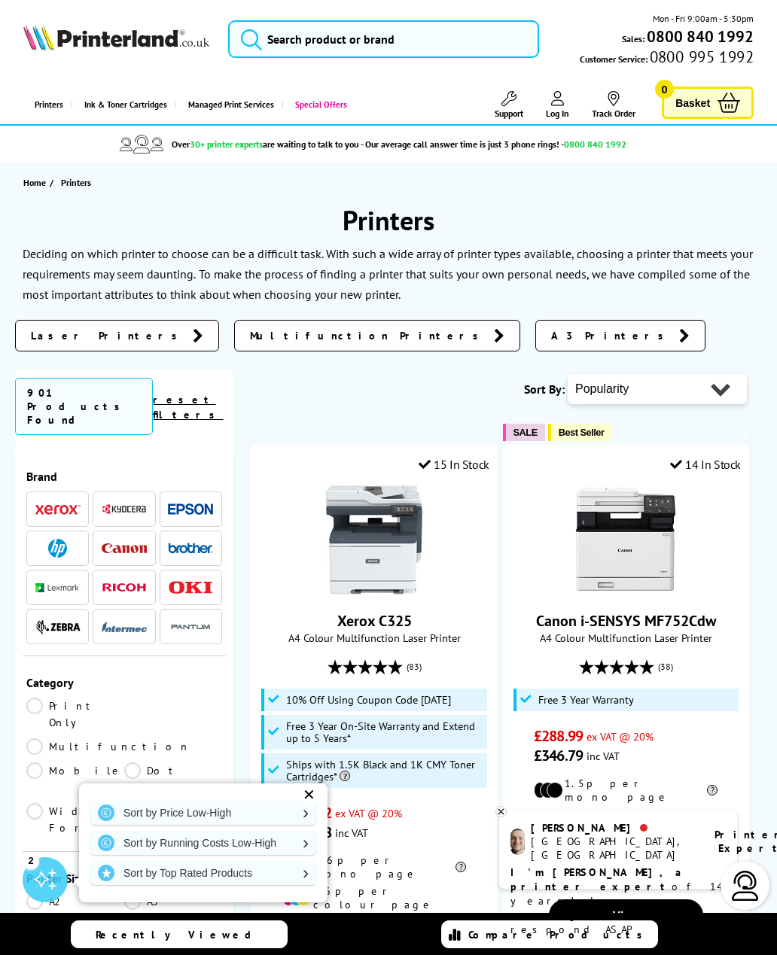
click at [62, 346] on link "Laser Printers" at bounding box center [117, 336] width 204 height 32
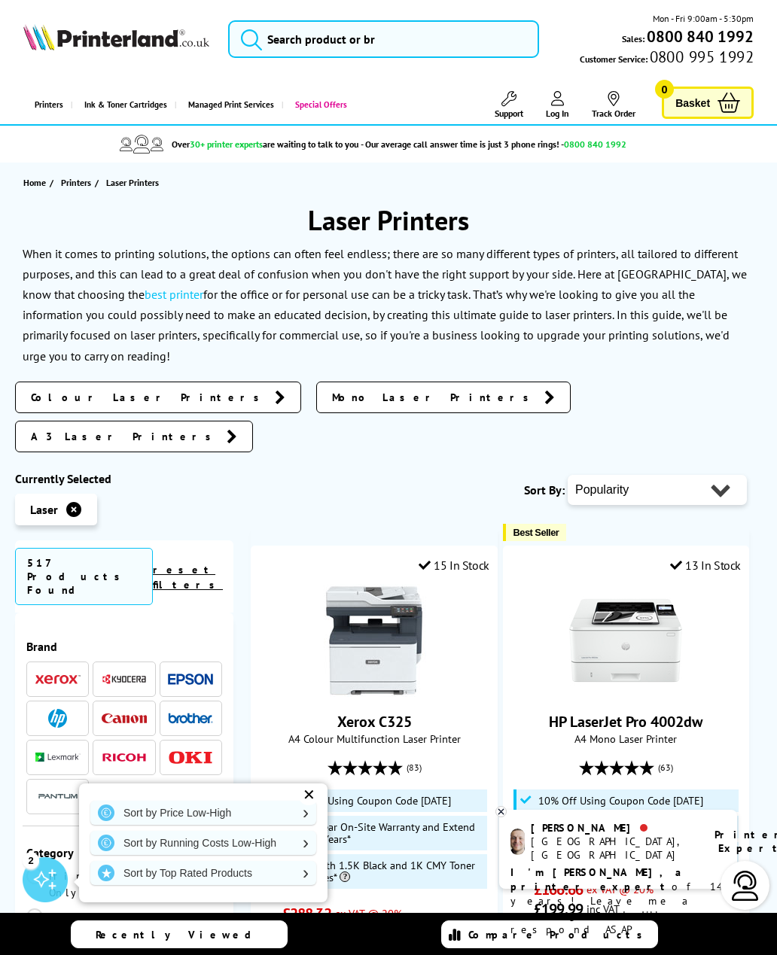
click at [64, 397] on span "Colour Laser Printers" at bounding box center [149, 397] width 236 height 15
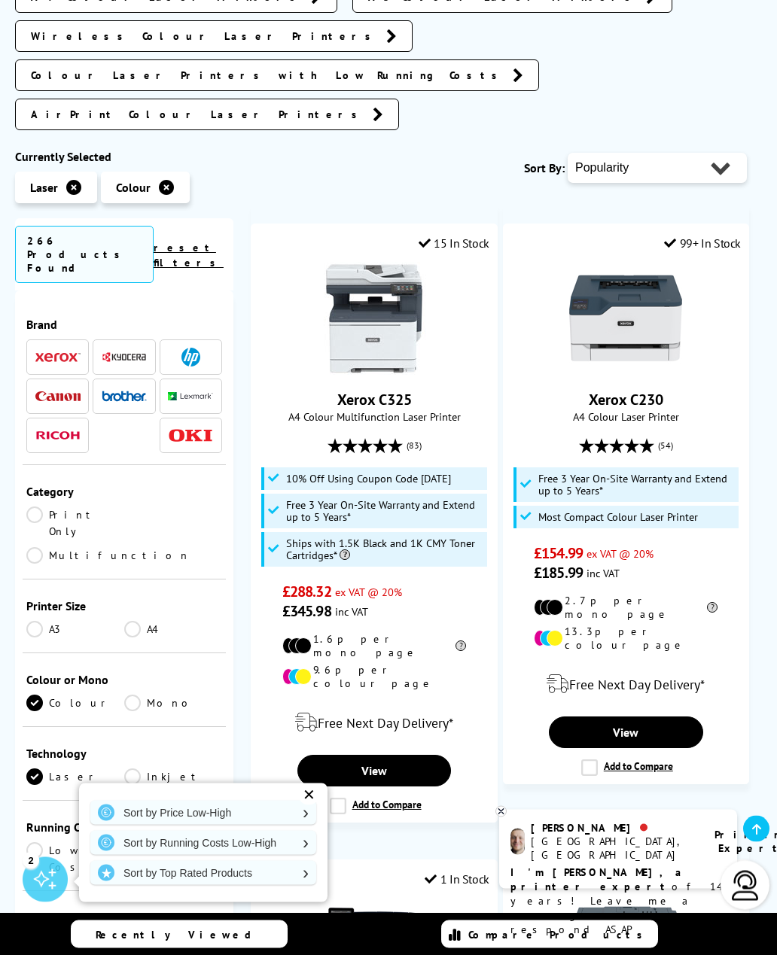
scroll to position [398, 0]
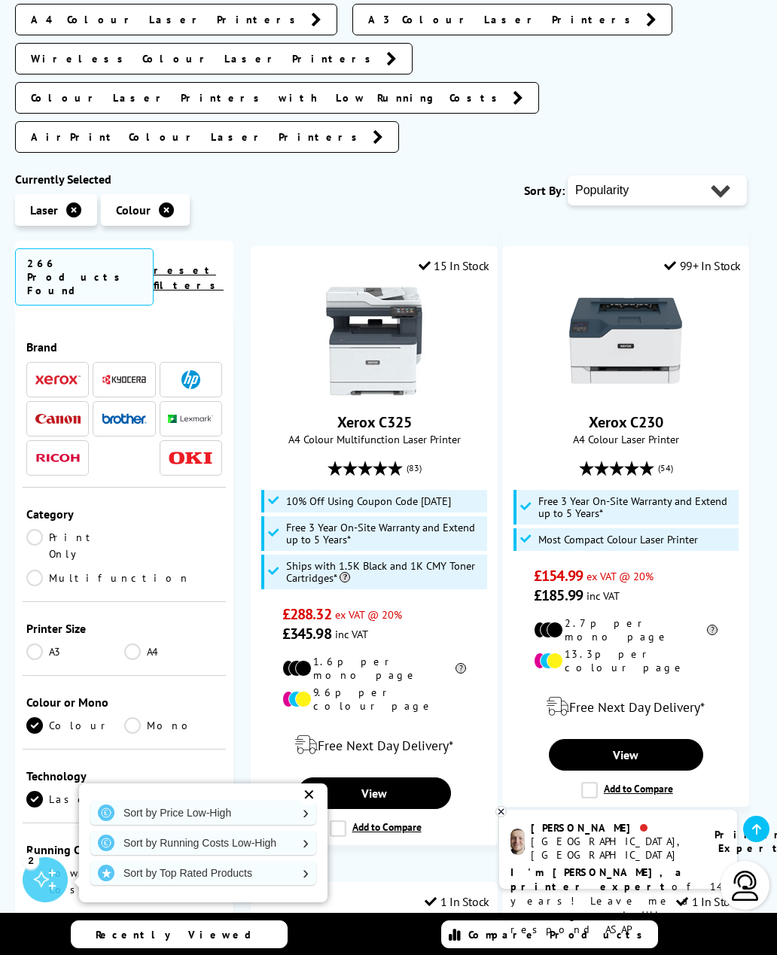
click at [23, 602] on div "Printer Size A3 A4" at bounding box center [124, 639] width 203 height 74
click at [136, 570] on link "Multifunction" at bounding box center [108, 578] width 164 height 17
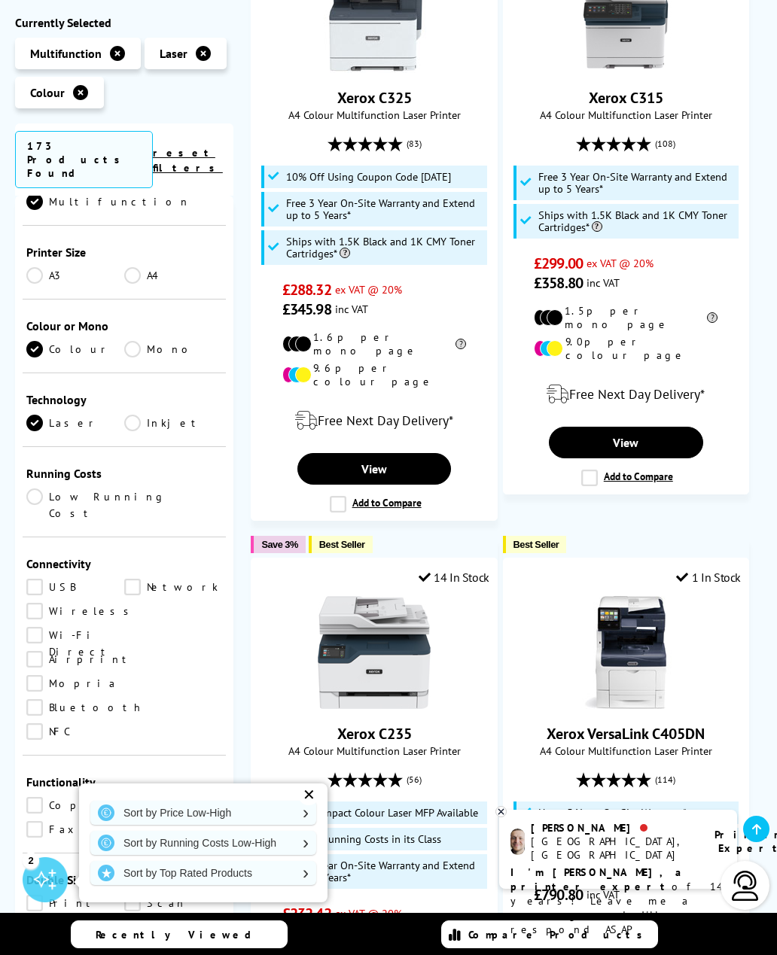
scroll to position [288, 0]
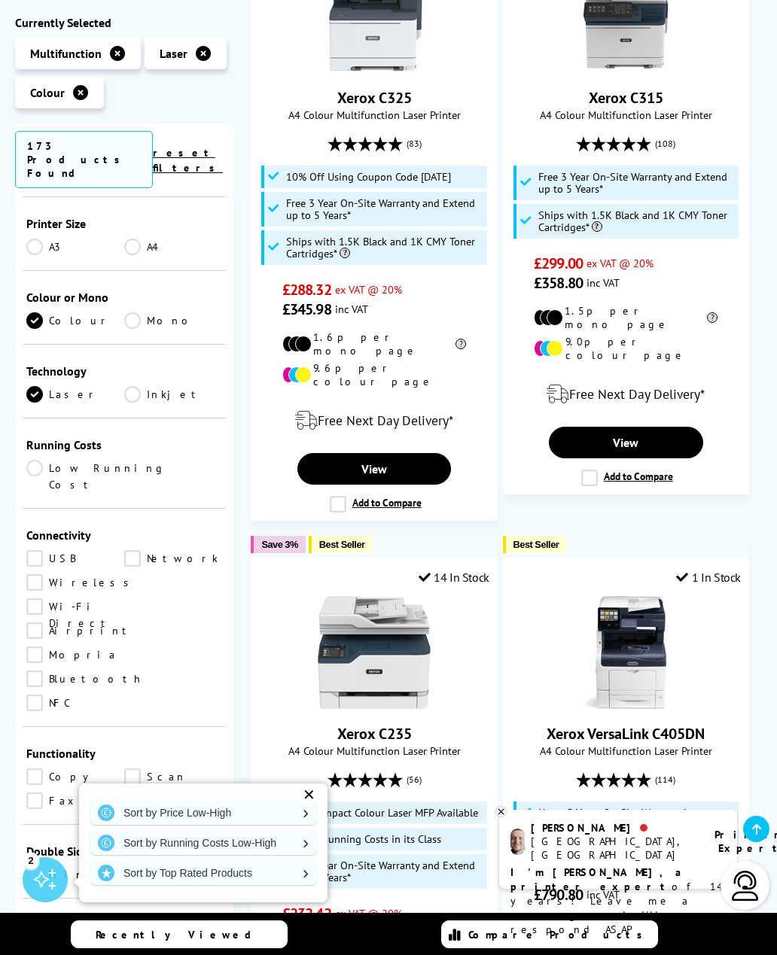
click at [32, 574] on link "Wireless" at bounding box center [81, 582] width 111 height 17
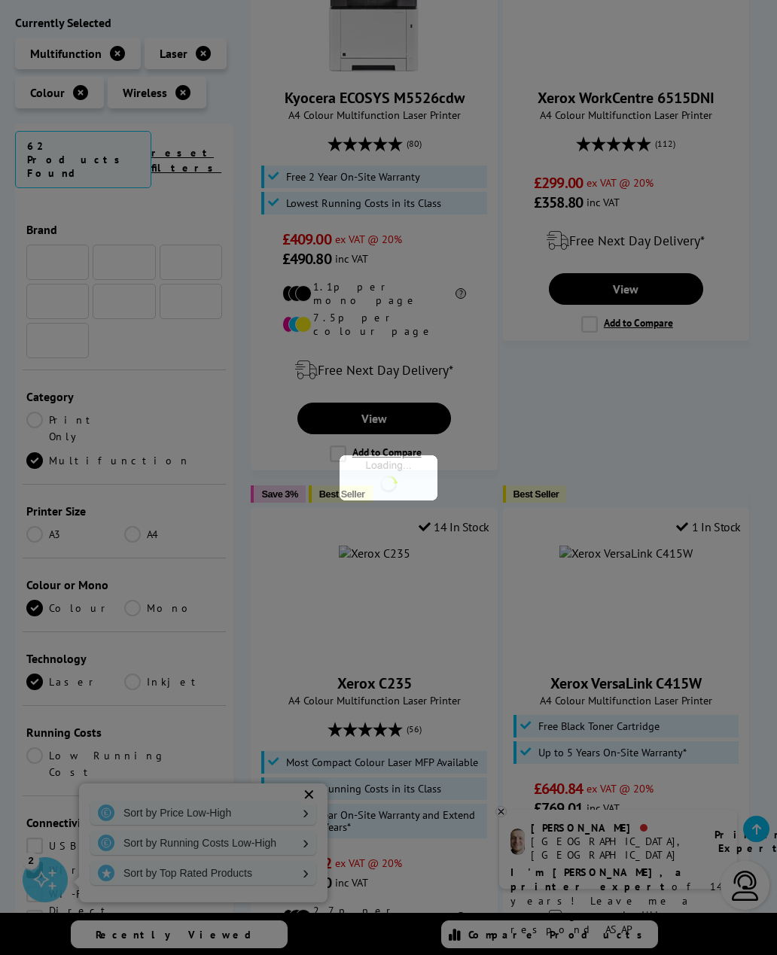
scroll to position [288, 0]
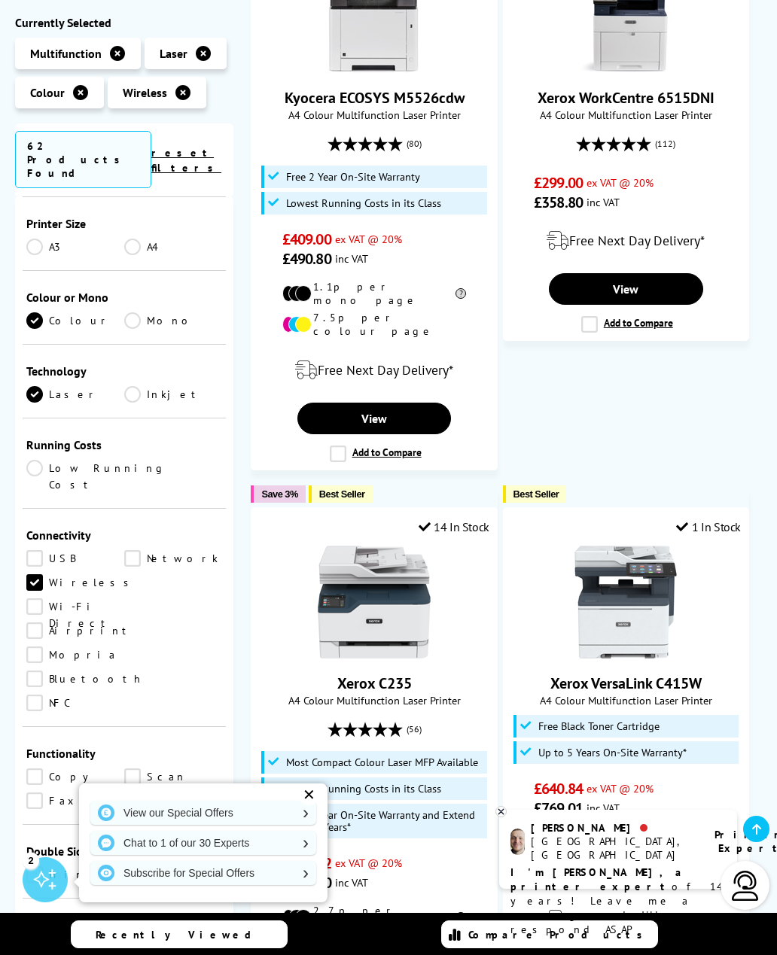
click at [35, 623] on link "Airprint" at bounding box center [79, 631] width 107 height 17
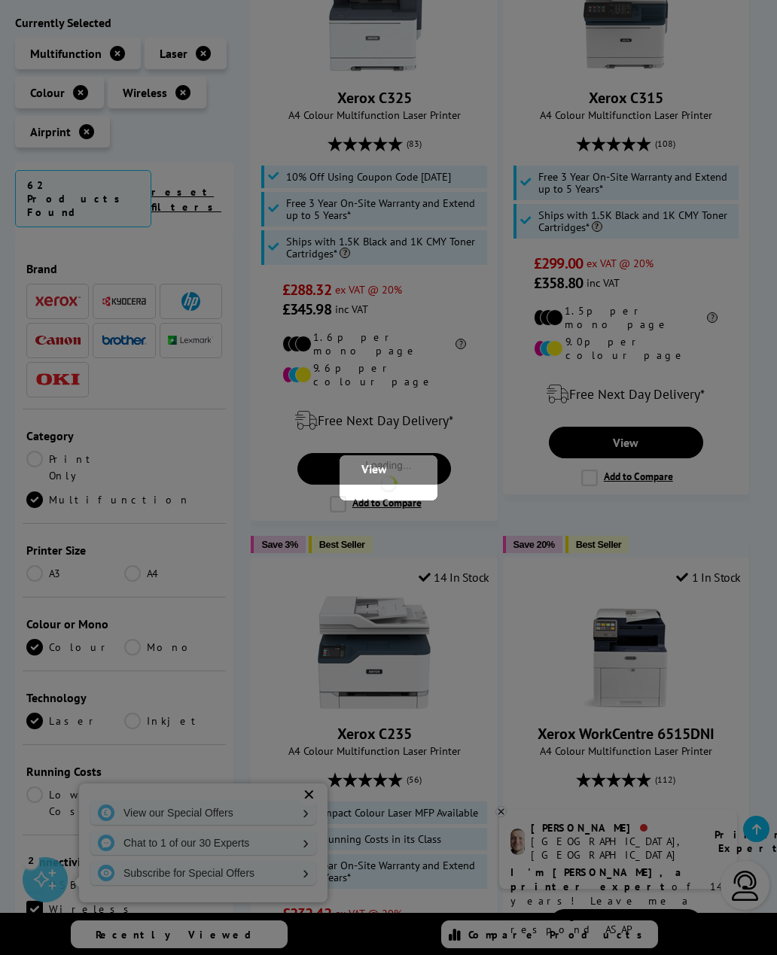
scroll to position [288, 0]
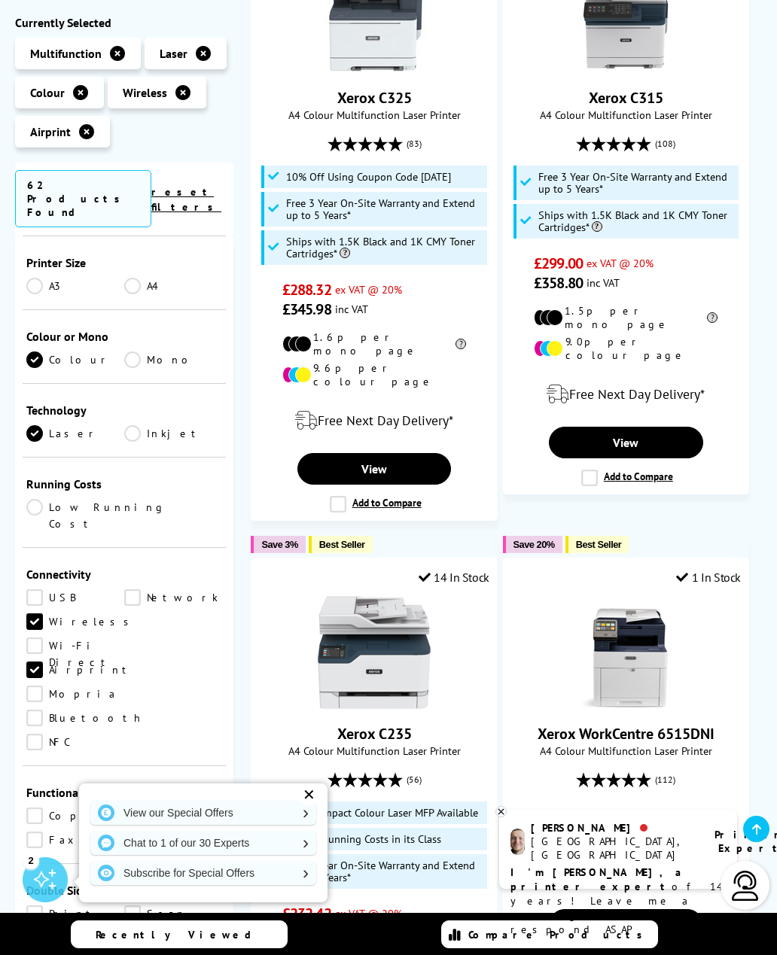
click at [130, 589] on link "Network" at bounding box center [173, 597] width 98 height 17
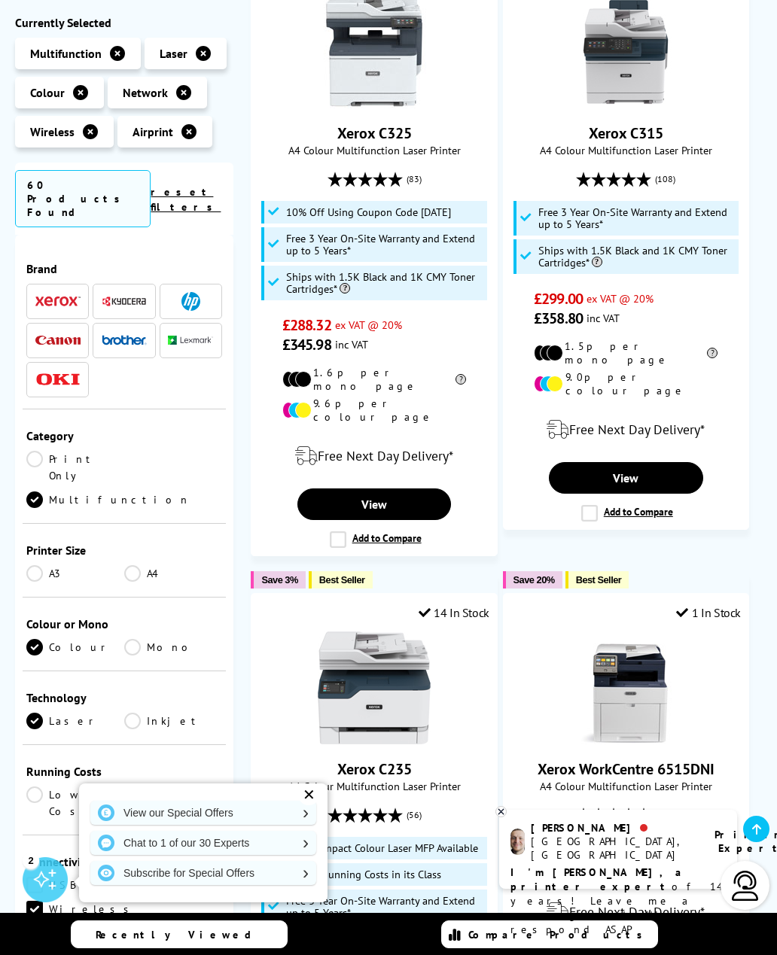
scroll to position [288, 0]
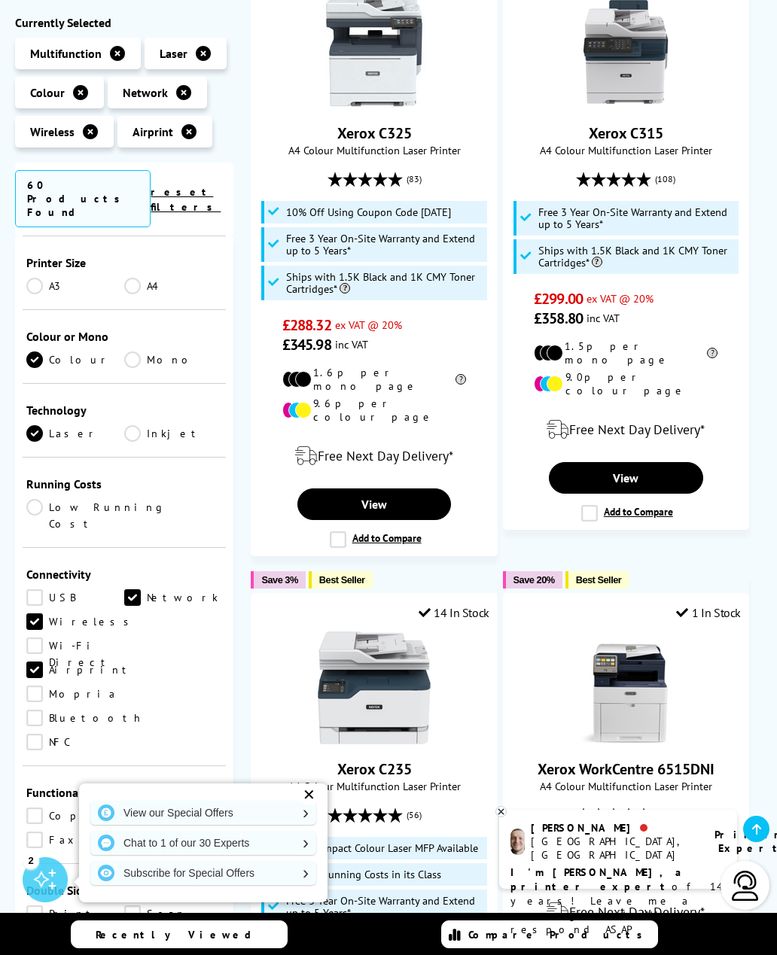
click at [31, 808] on link "Copy" at bounding box center [75, 816] width 98 height 17
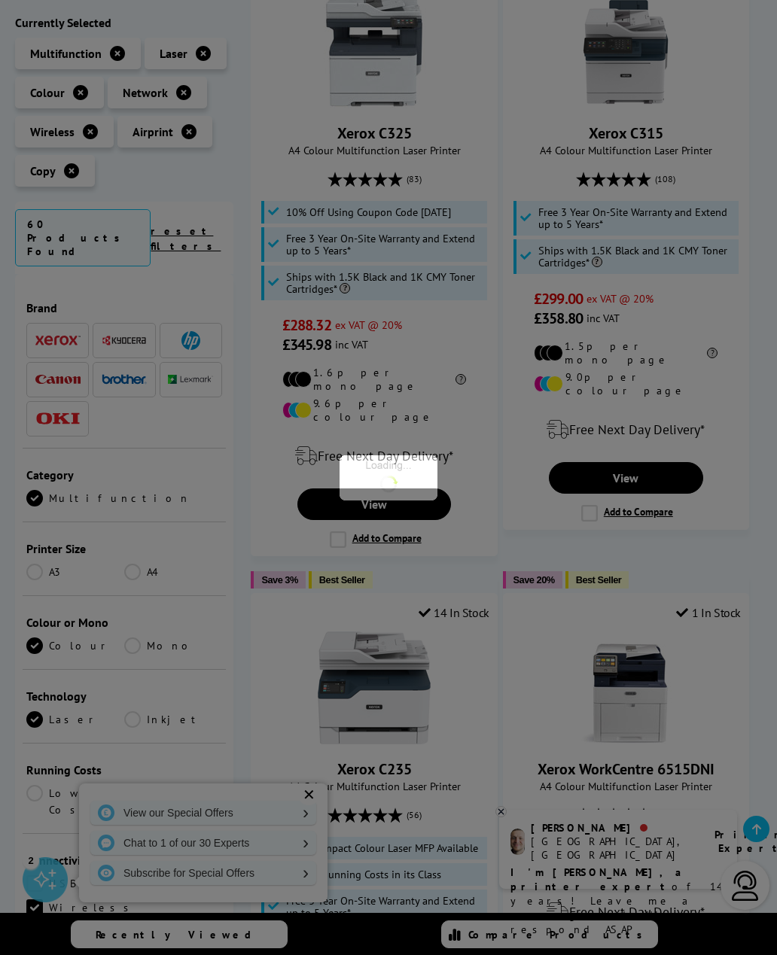
scroll to position [288, 0]
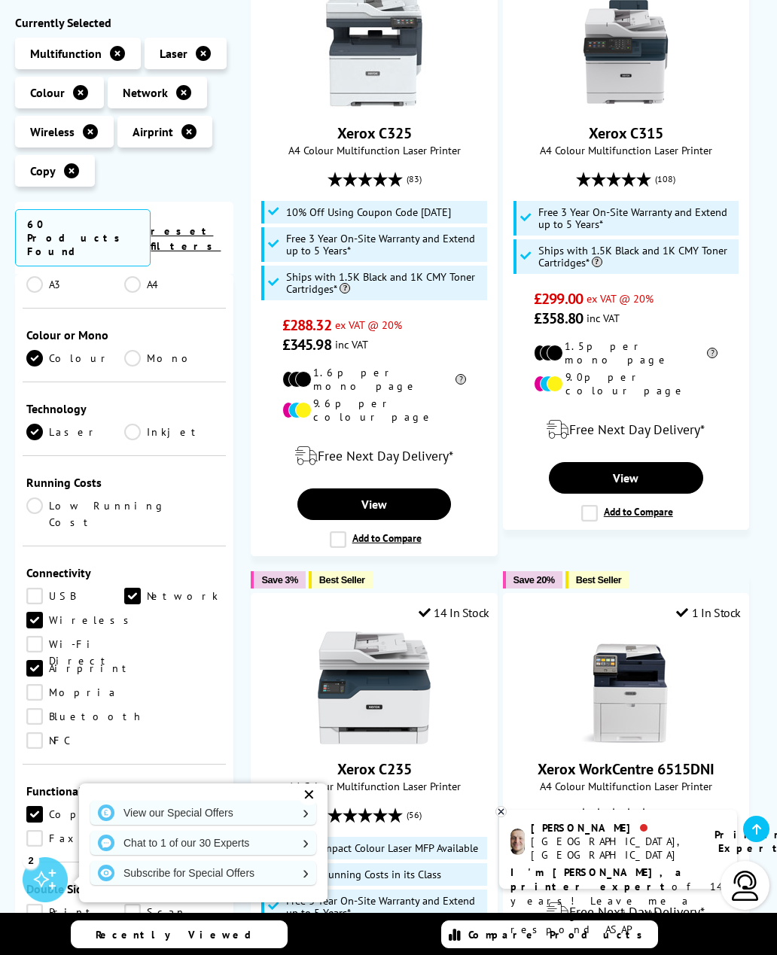
click at [127, 806] on link "Scan" at bounding box center [173, 814] width 98 height 17
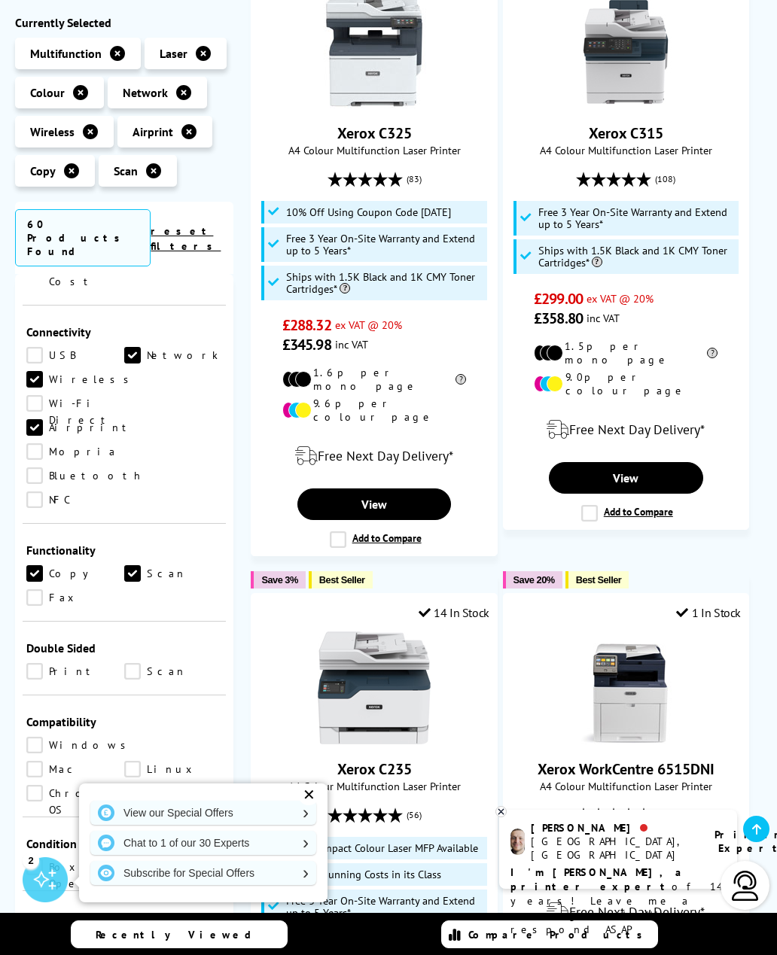
scroll to position [539, 0]
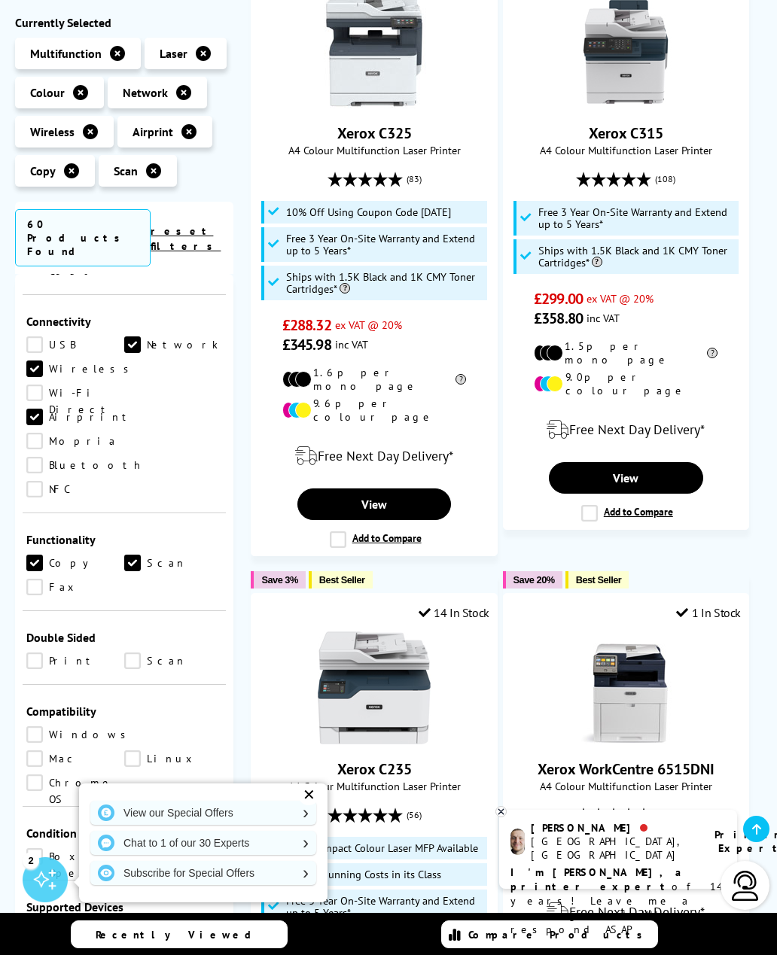
click at [21, 559] on div "Brand A3 A4" at bounding box center [124, 714] width 218 height 880
click at [27, 653] on link "Print" at bounding box center [75, 661] width 98 height 17
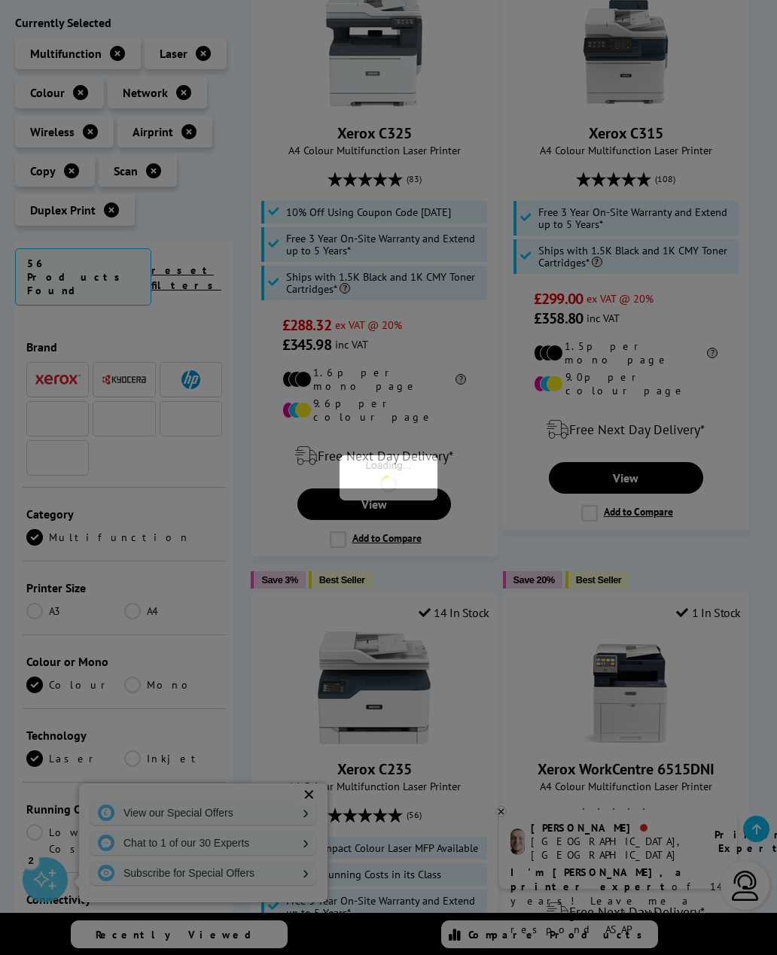
scroll to position [539, 0]
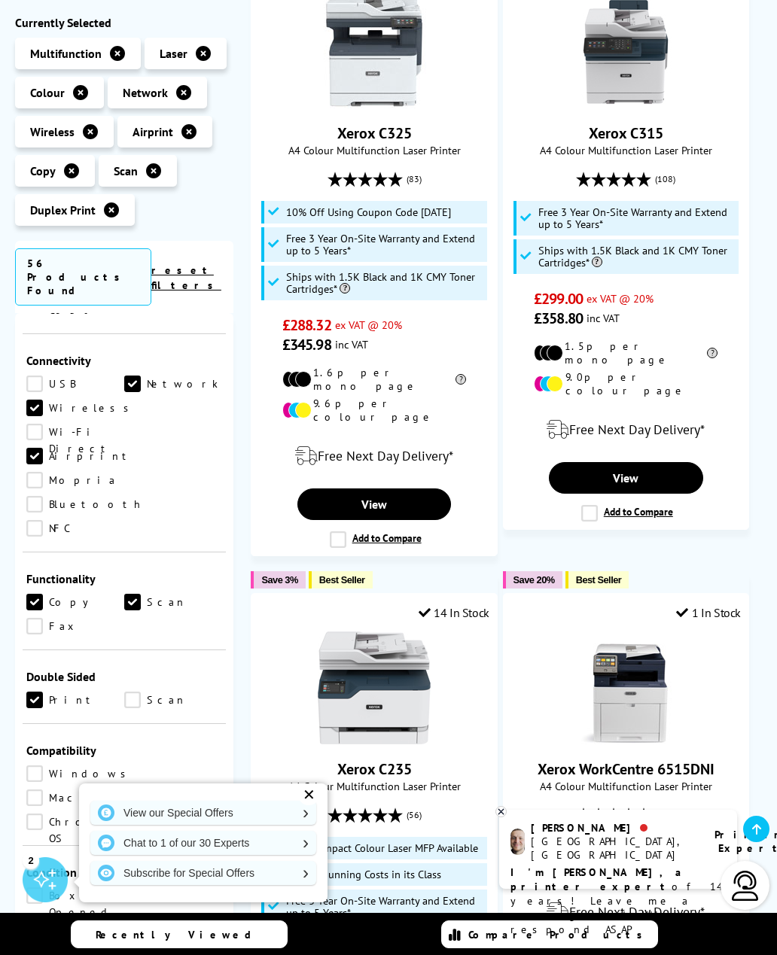
click at [124, 790] on link "Mac" at bounding box center [75, 798] width 98 height 17
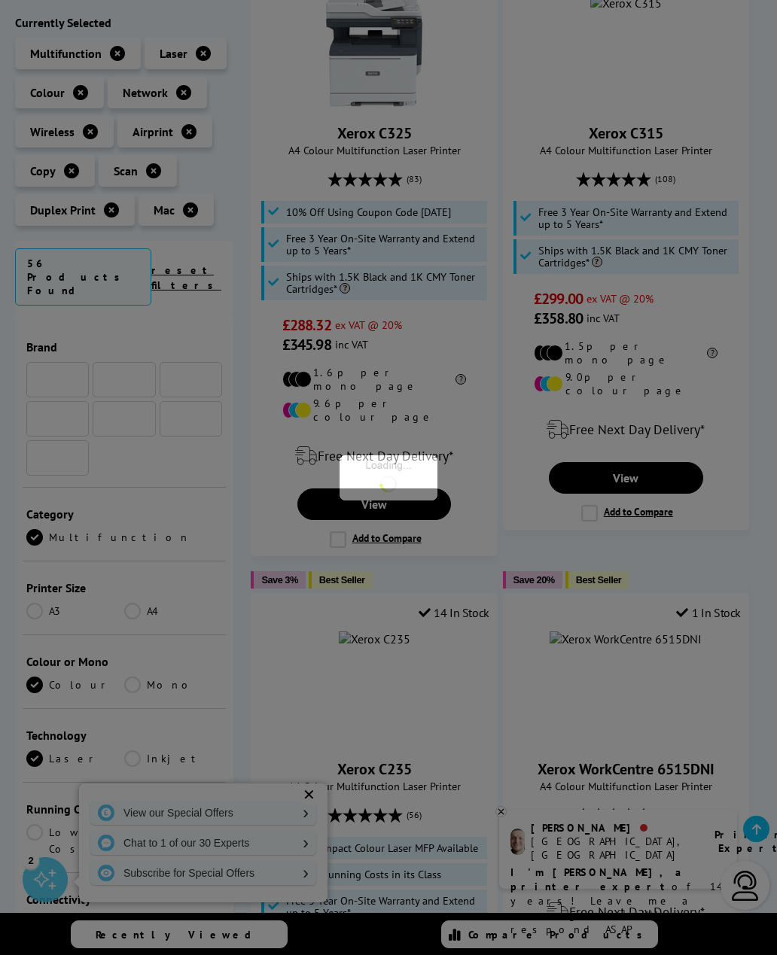
scroll to position [539, 0]
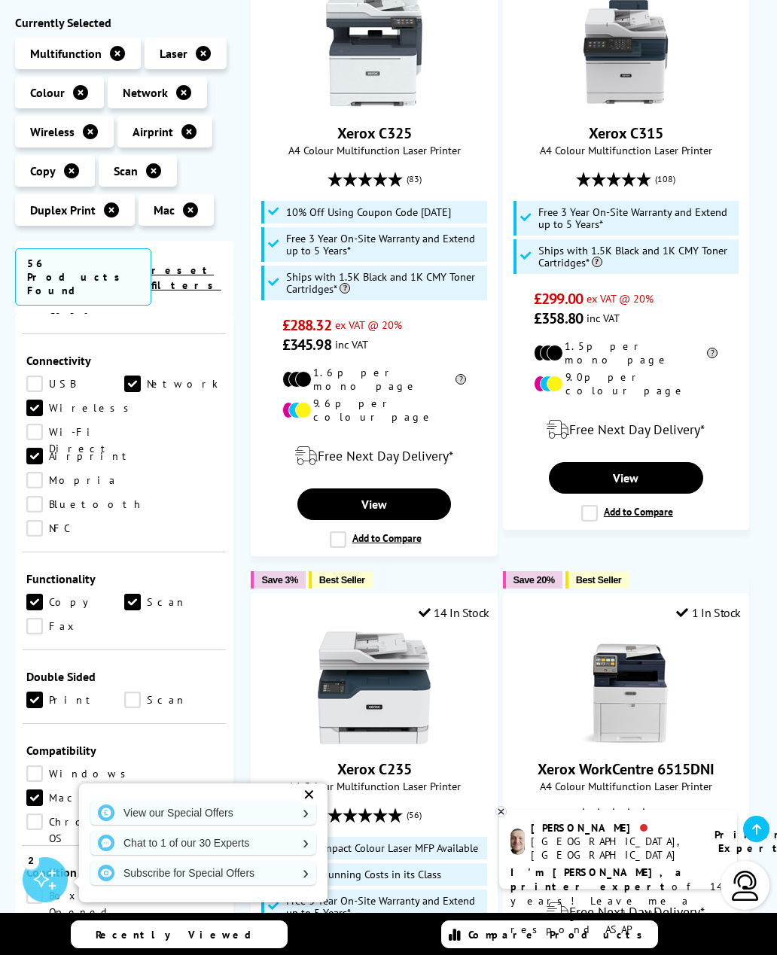
click at [27, 766] on link "Windows" at bounding box center [80, 774] width 108 height 17
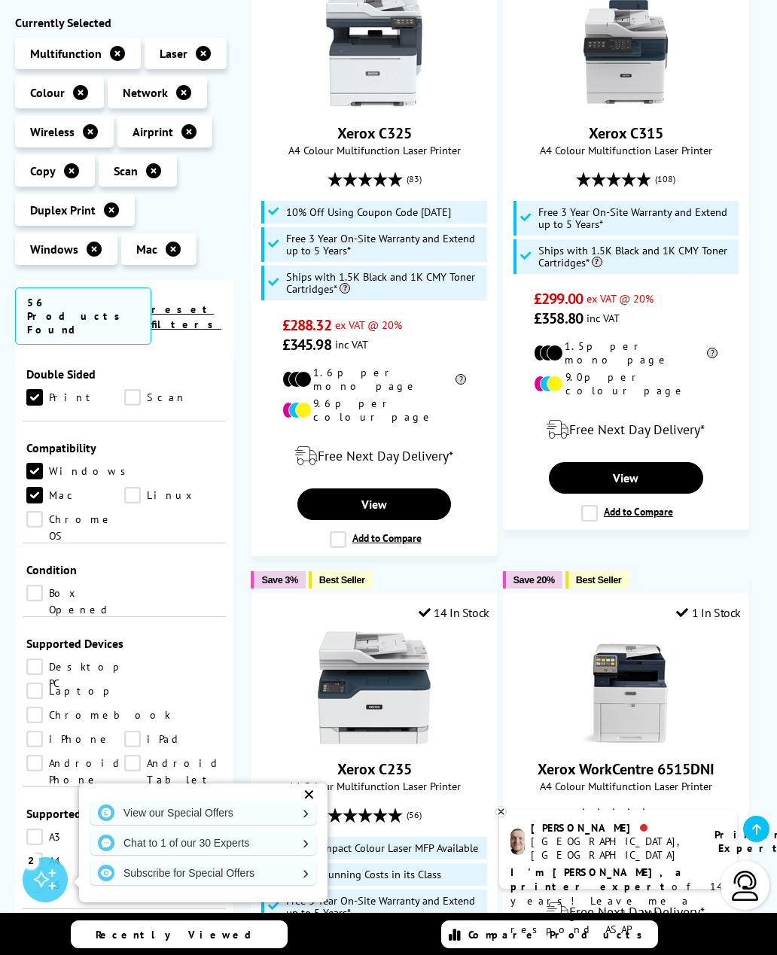
scroll to position [882, 0]
click at [30, 827] on link "A3" at bounding box center [75, 835] width 98 height 17
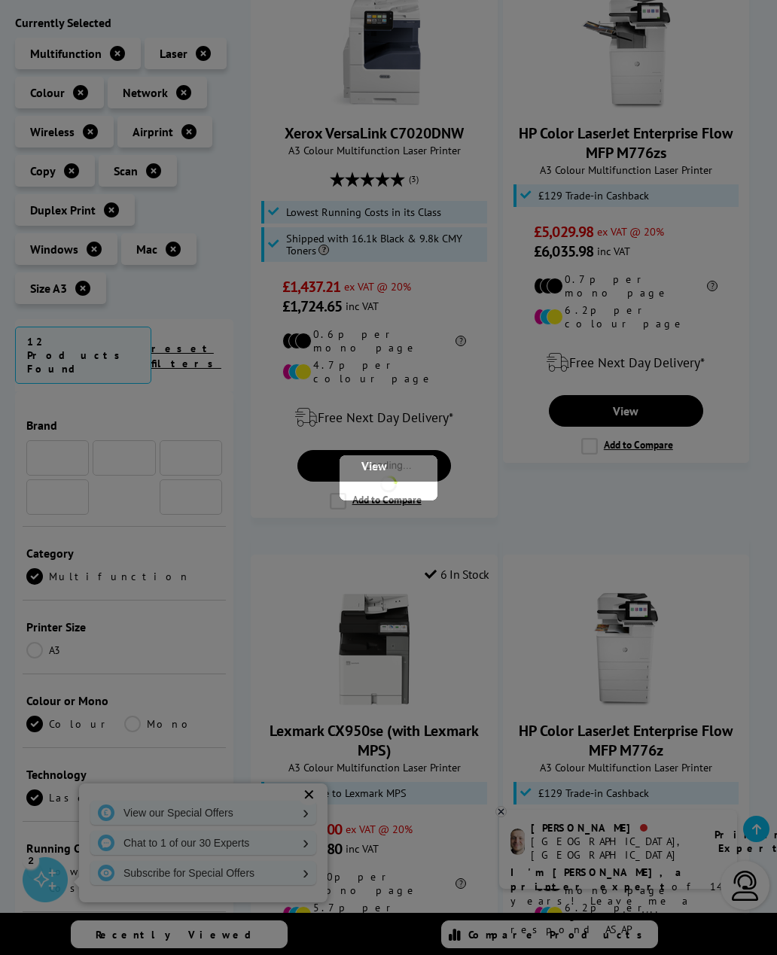
scroll to position [882, 0]
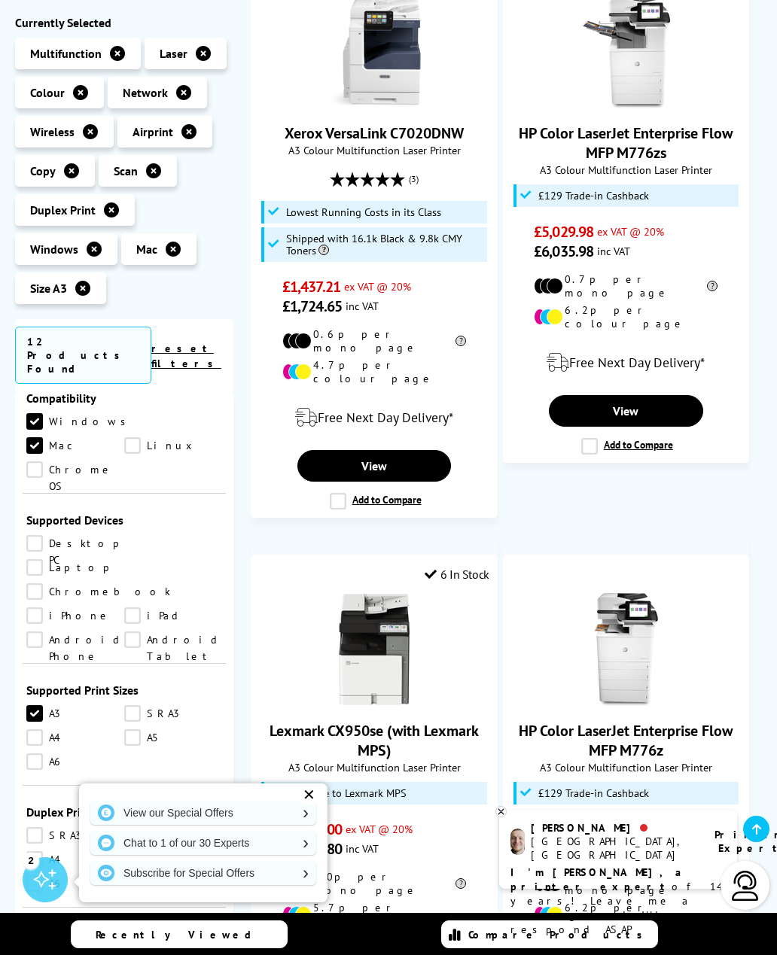
click at [303, 828] on div "✕ View our Special Offers Chat to 1 of our 30 Experts Subscribe for Special Off…" at bounding box center [203, 839] width 248 height 126
click at [297, 829] on div "✕ View our Special Offers Chat to 1 of our 30 Experts Subscribe for Special Off…" at bounding box center [203, 839] width 248 height 126
click at [303, 805] on div "✕" at bounding box center [308, 794] width 21 height 21
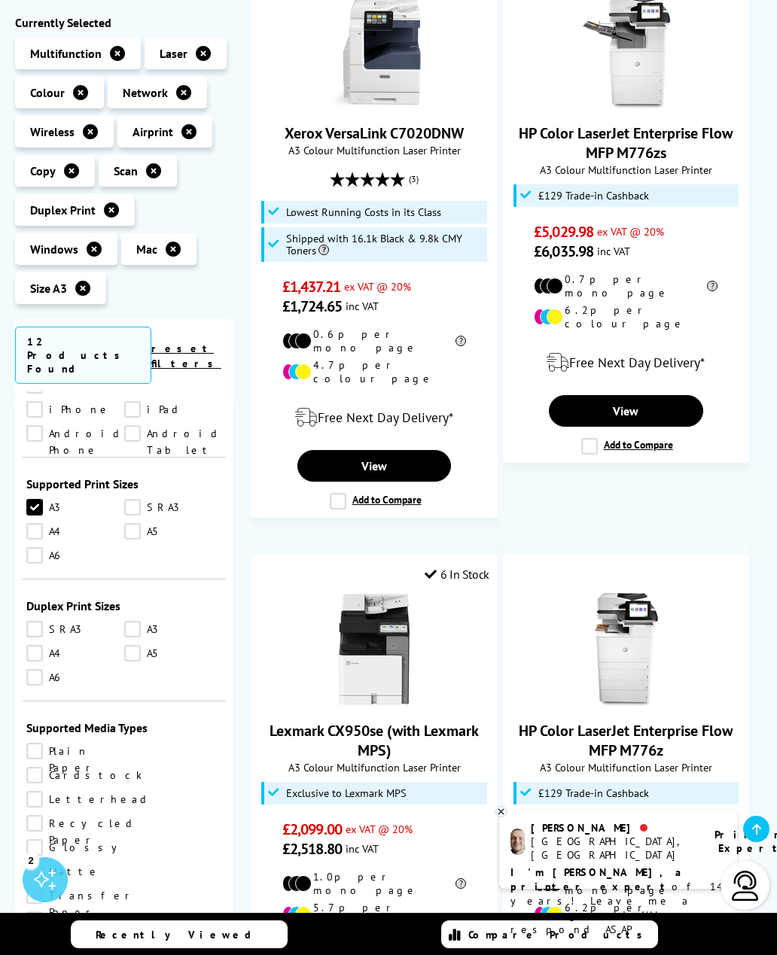
scroll to position [1092, 0]
click at [132, 618] on link "A3" at bounding box center [173, 626] width 98 height 17
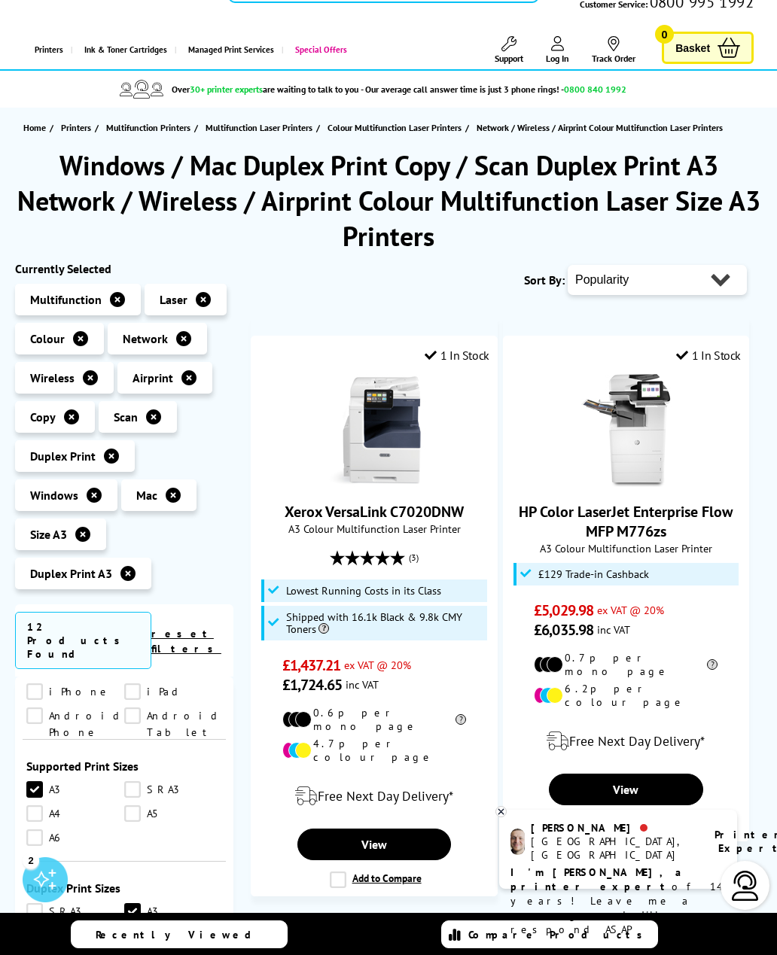
scroll to position [54, 0]
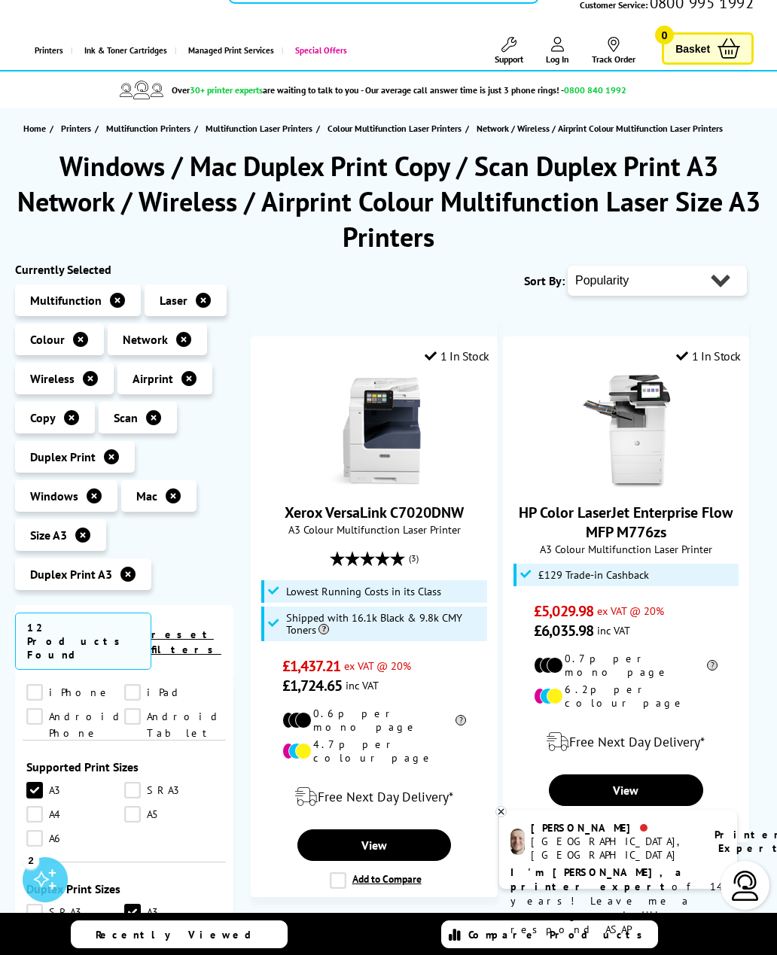
click at [120, 569] on icon at bounding box center [127, 574] width 15 height 15
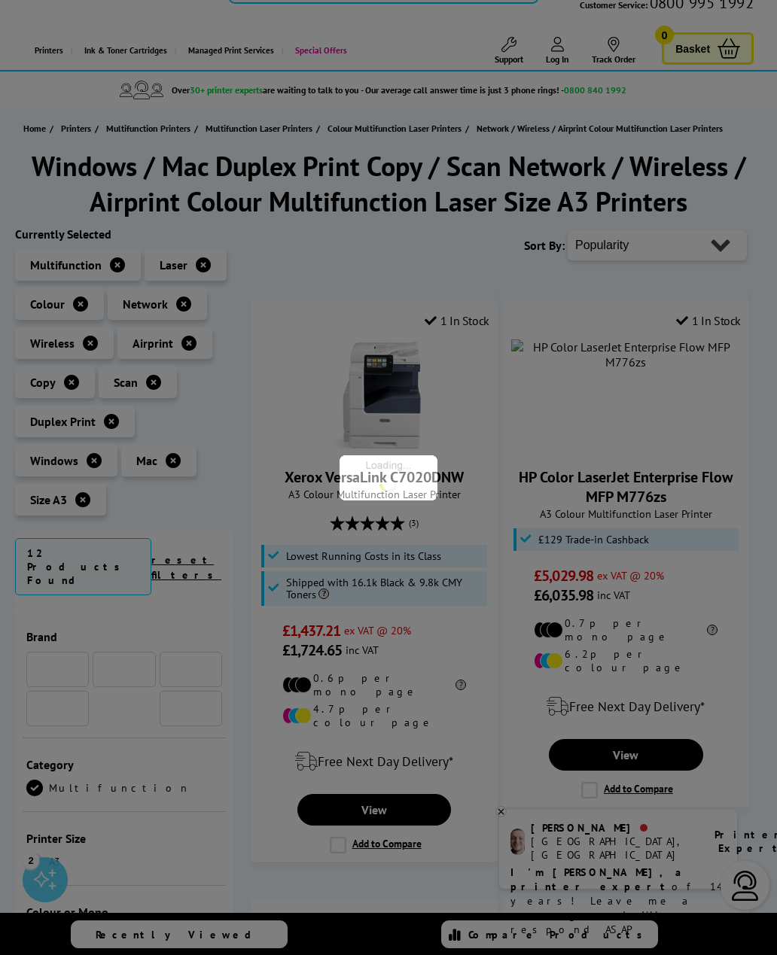
scroll to position [1092, 0]
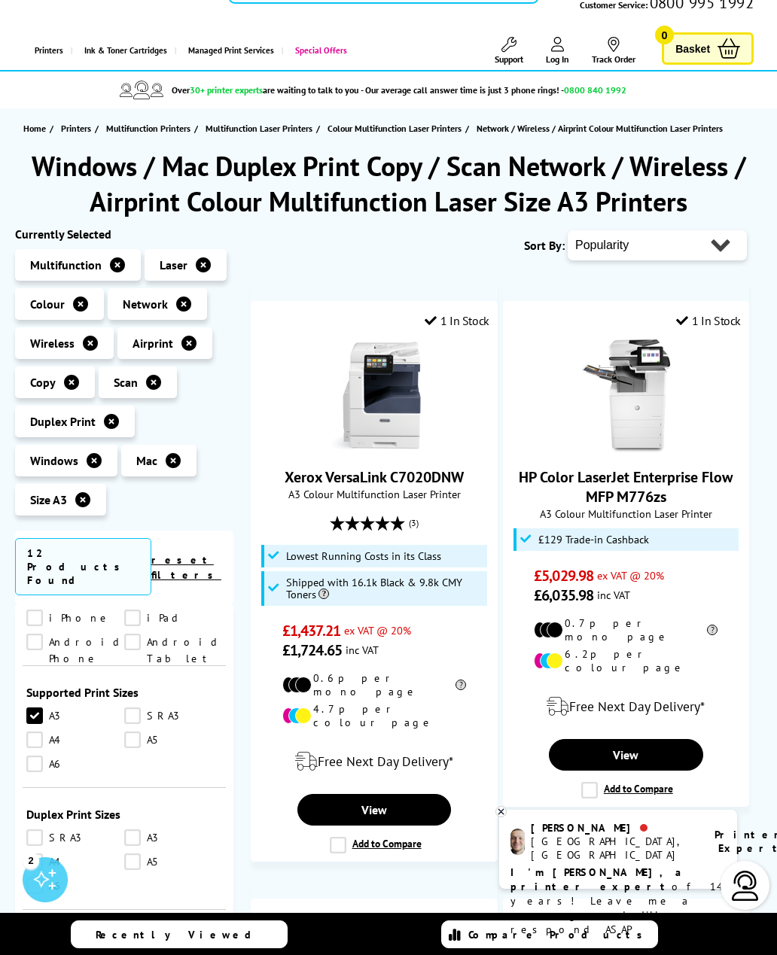
click at [82, 504] on icon at bounding box center [82, 499] width 15 height 15
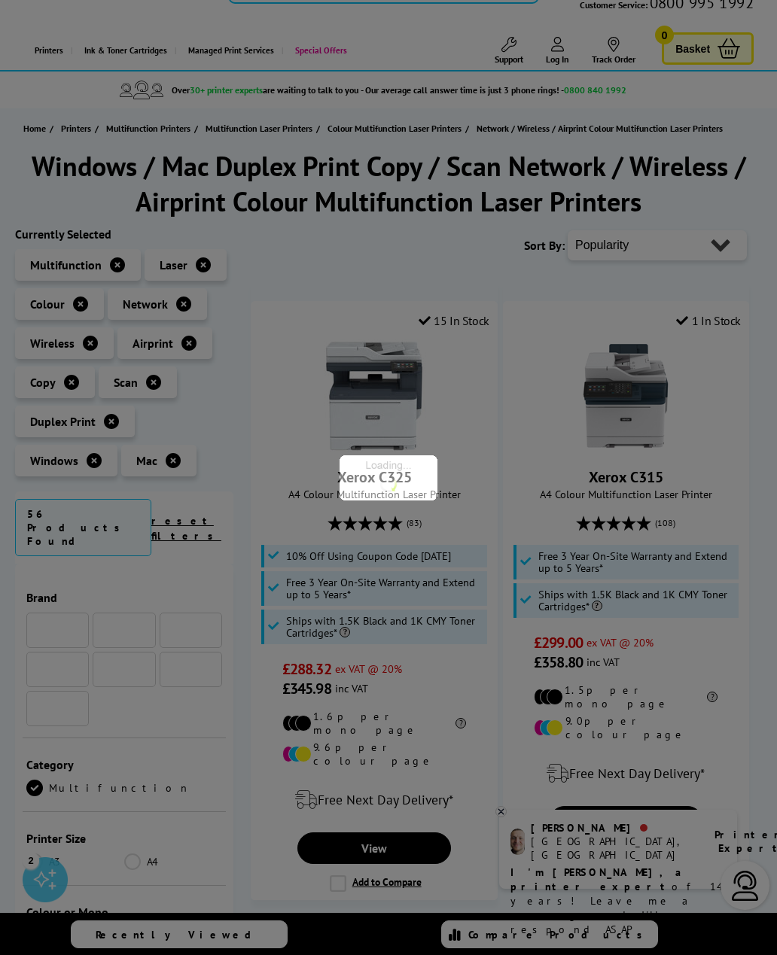
scroll to position [1092, 0]
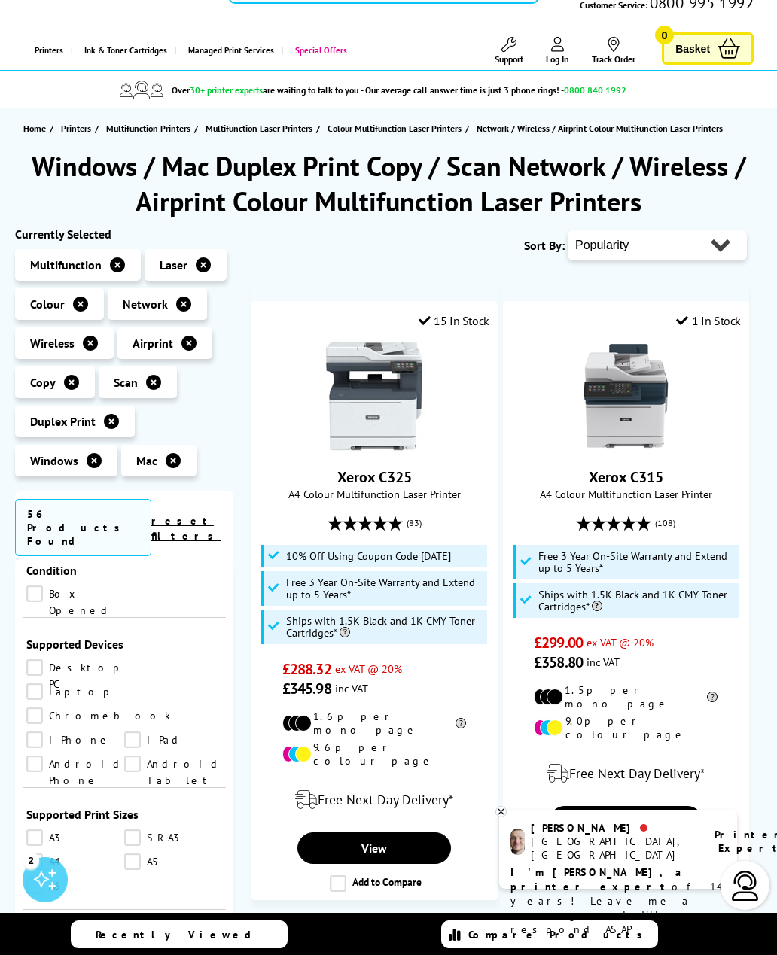
click at [35, 854] on link "A4" at bounding box center [75, 862] width 98 height 17
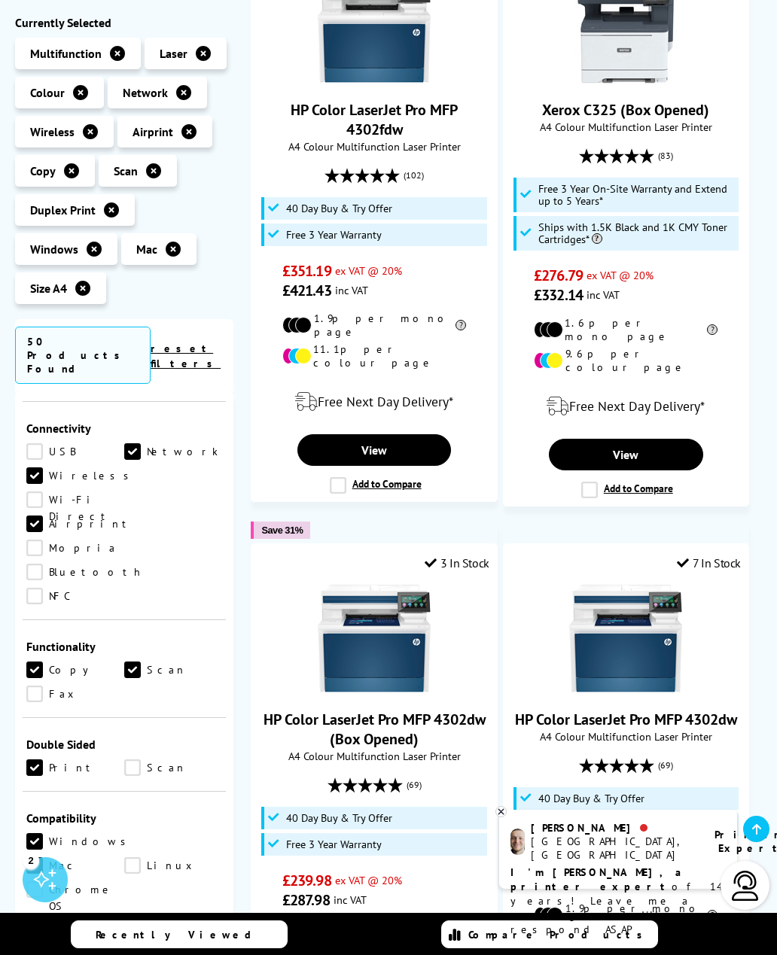
scroll to position [549, 0]
click at [124, 858] on link "Mac" at bounding box center [75, 866] width 98 height 17
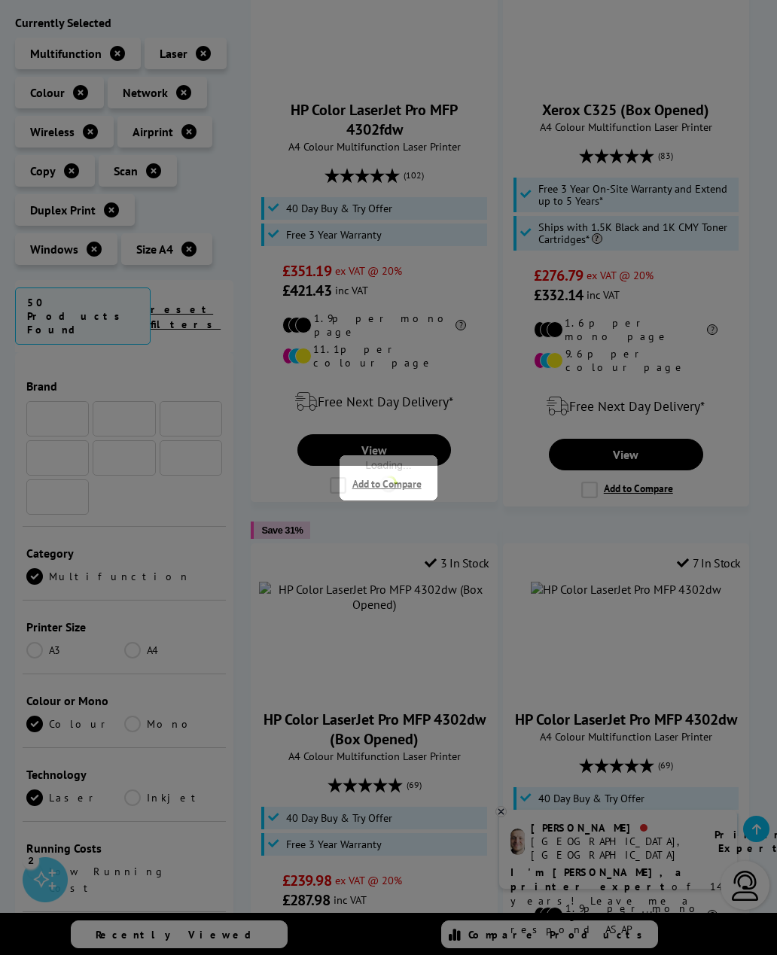
scroll to position [549, 0]
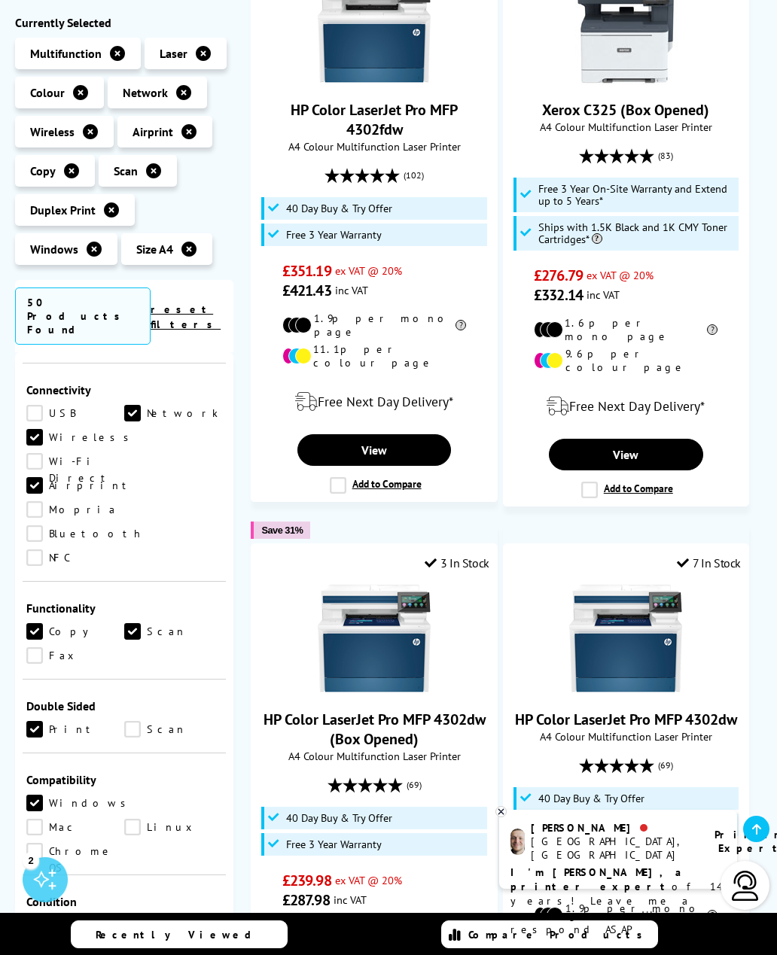
click at [27, 795] on link "Windows" at bounding box center [80, 803] width 108 height 17
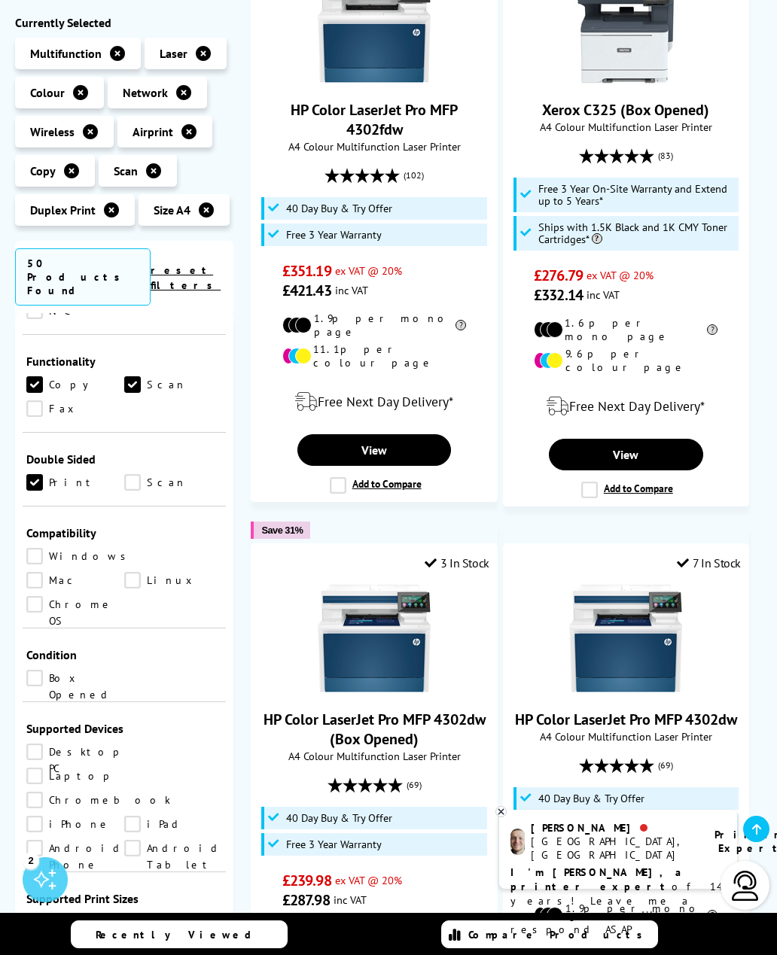
scroll to position [761, 0]
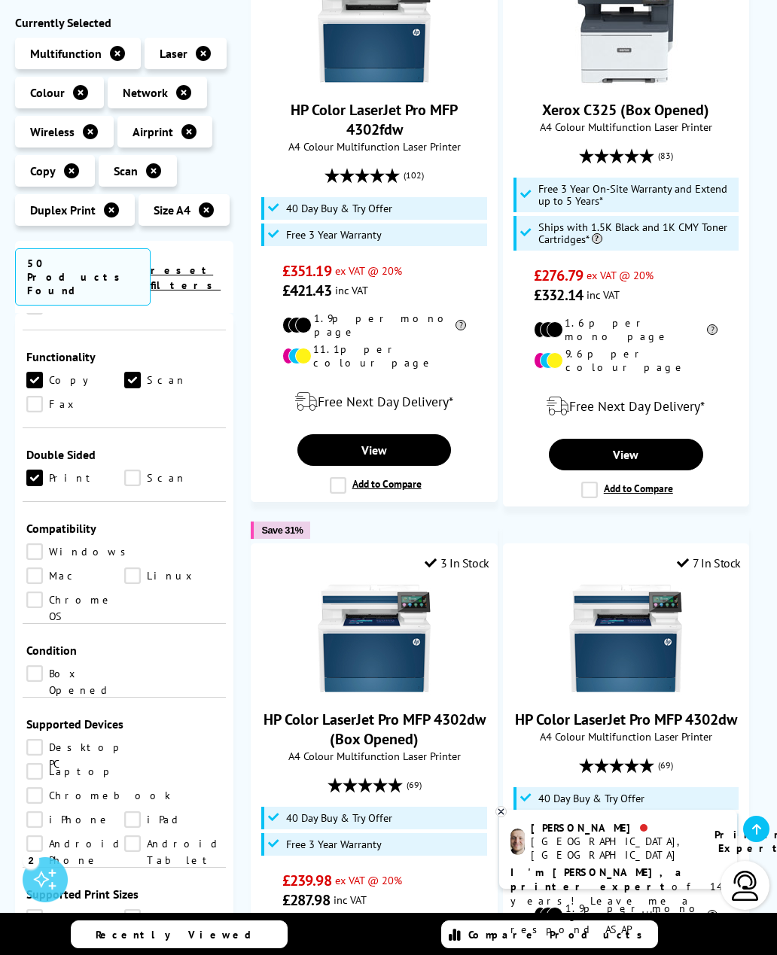
click at [31, 909] on link "A3" at bounding box center [75, 917] width 98 height 17
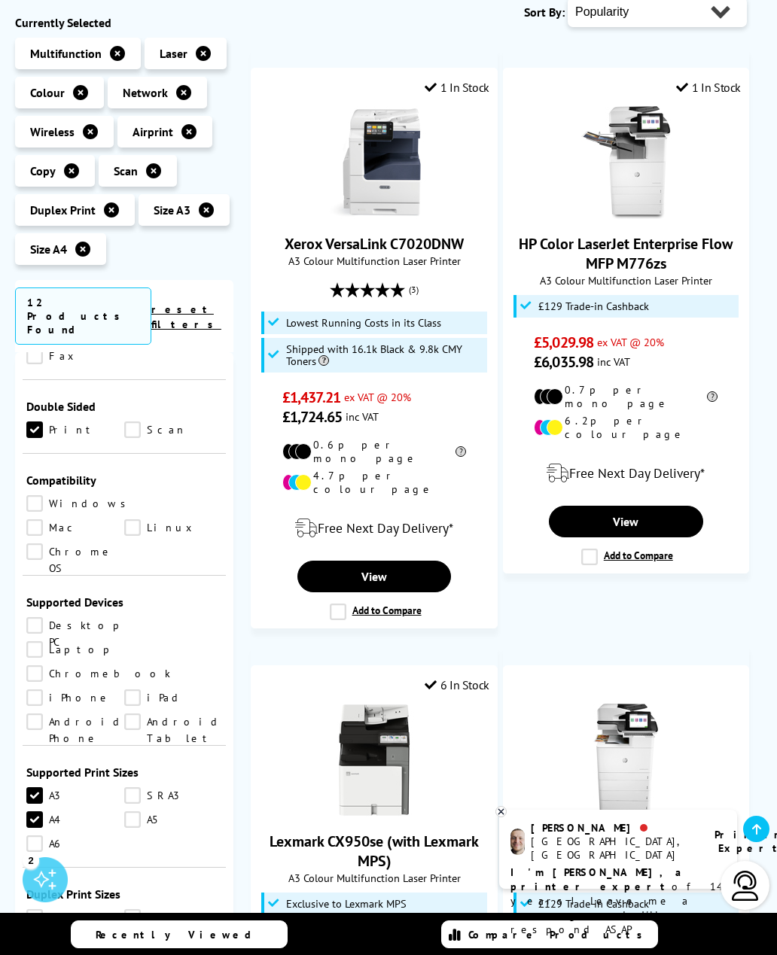
scroll to position [287, 0]
click at [426, 562] on link "View" at bounding box center [374, 578] width 154 height 32
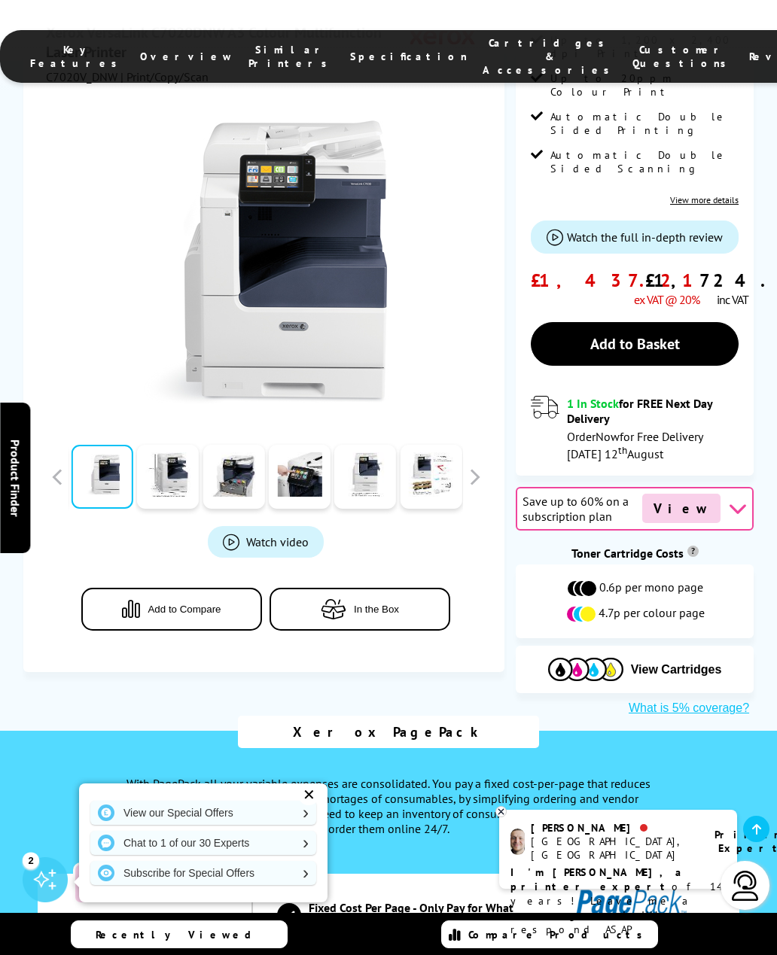
scroll to position [412, 0]
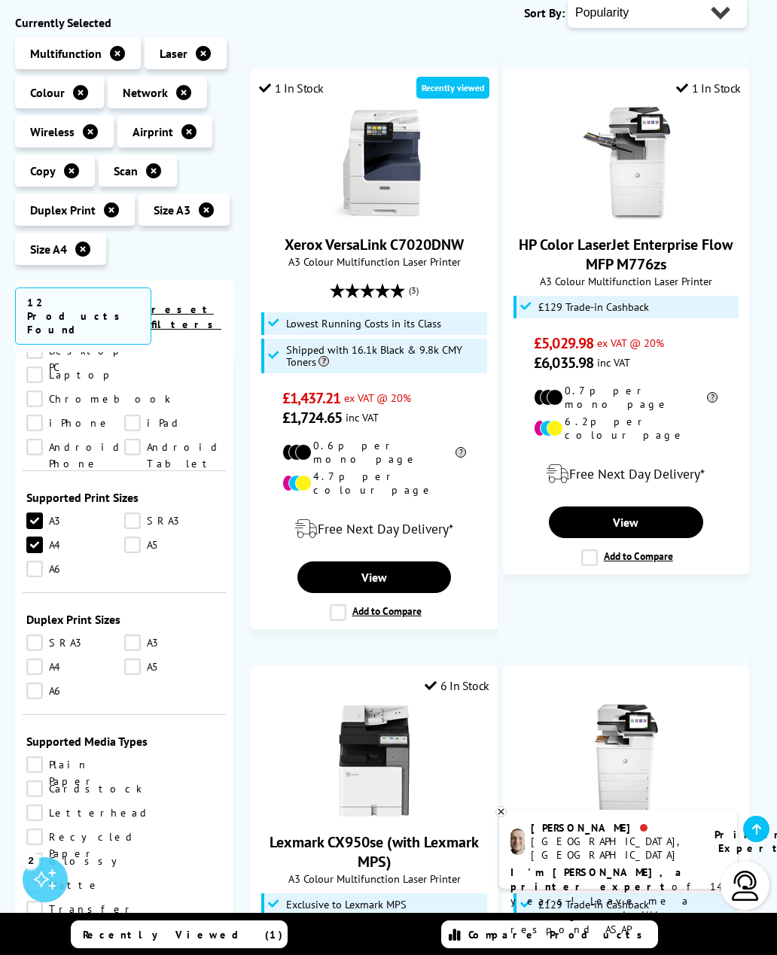
scroll to position [1037, 0]
click at [29, 512] on link "A3" at bounding box center [75, 520] width 98 height 17
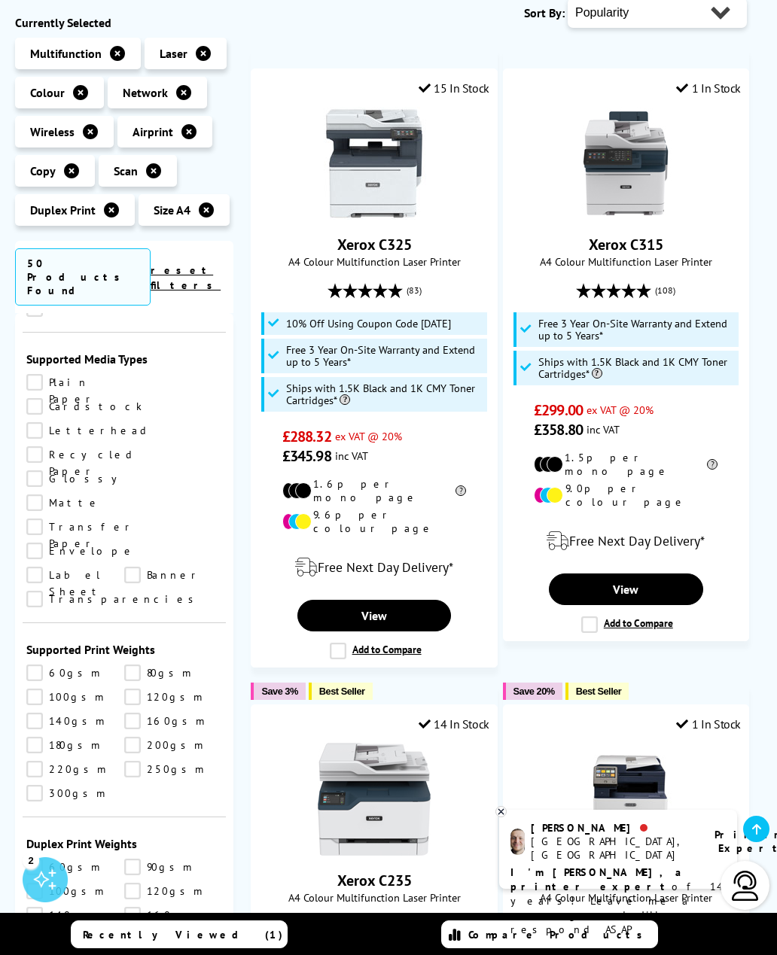
scroll to position [1539, 0]
click at [28, 884] on link "100gsm" at bounding box center [75, 892] width 98 height 17
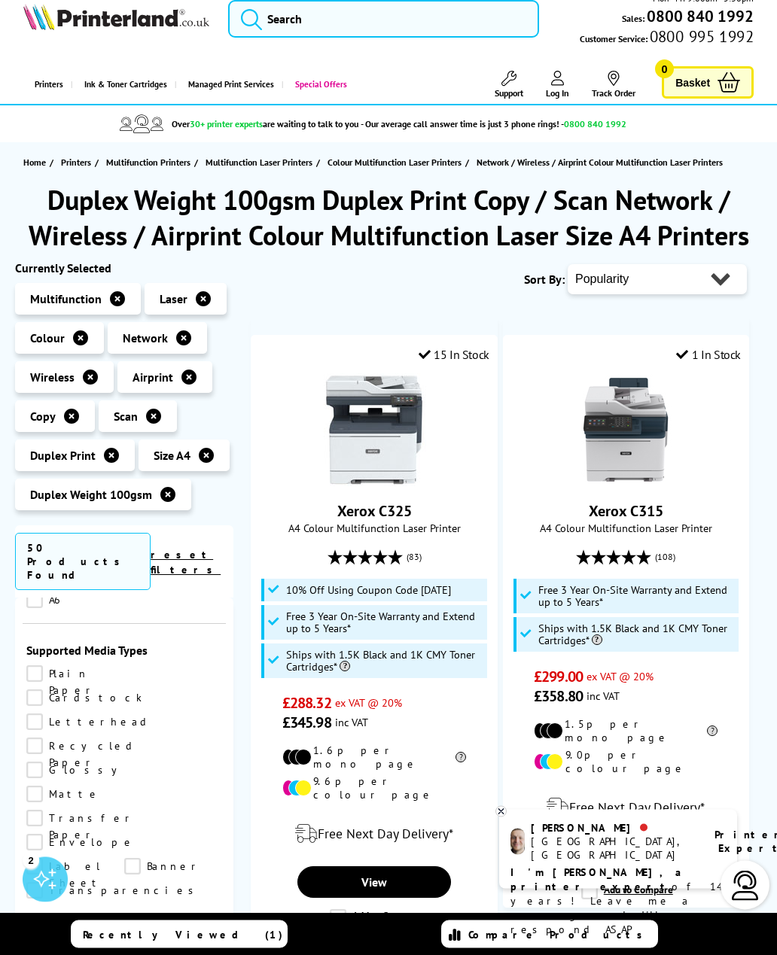
scroll to position [31, 0]
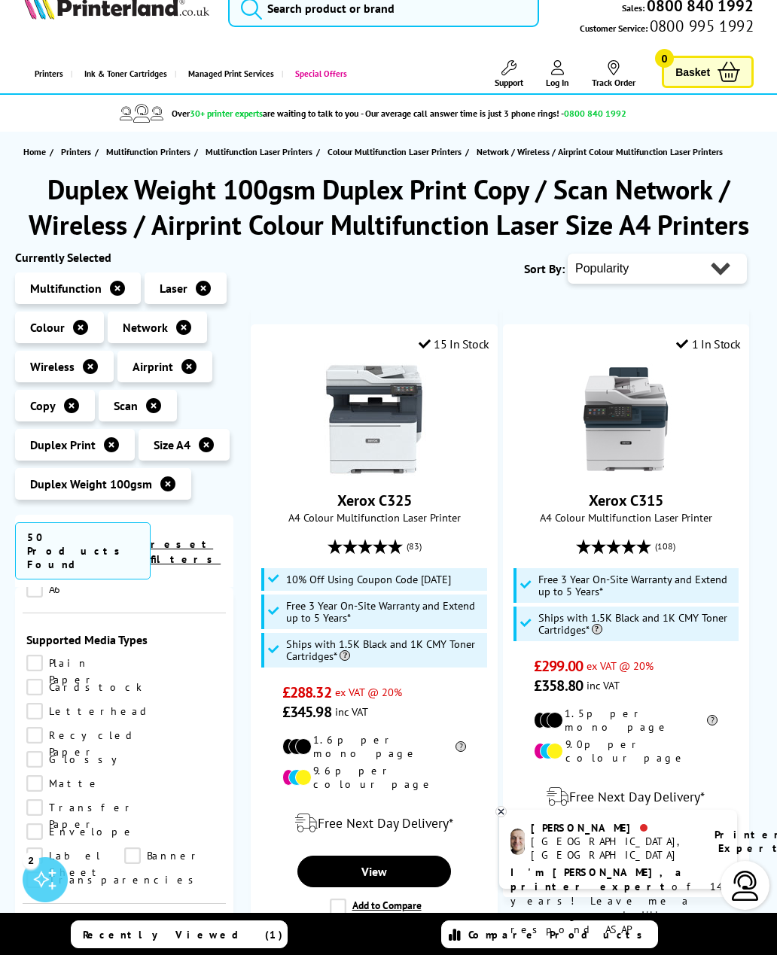
click at [163, 485] on icon at bounding box center [167, 483] width 15 height 15
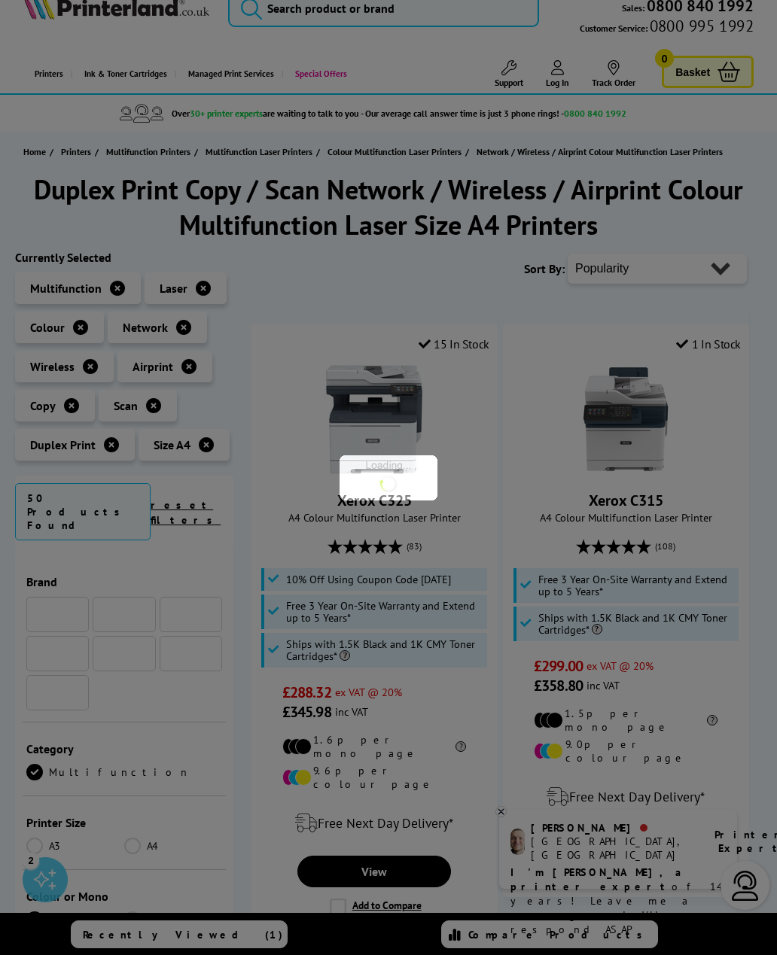
scroll to position [1533, 0]
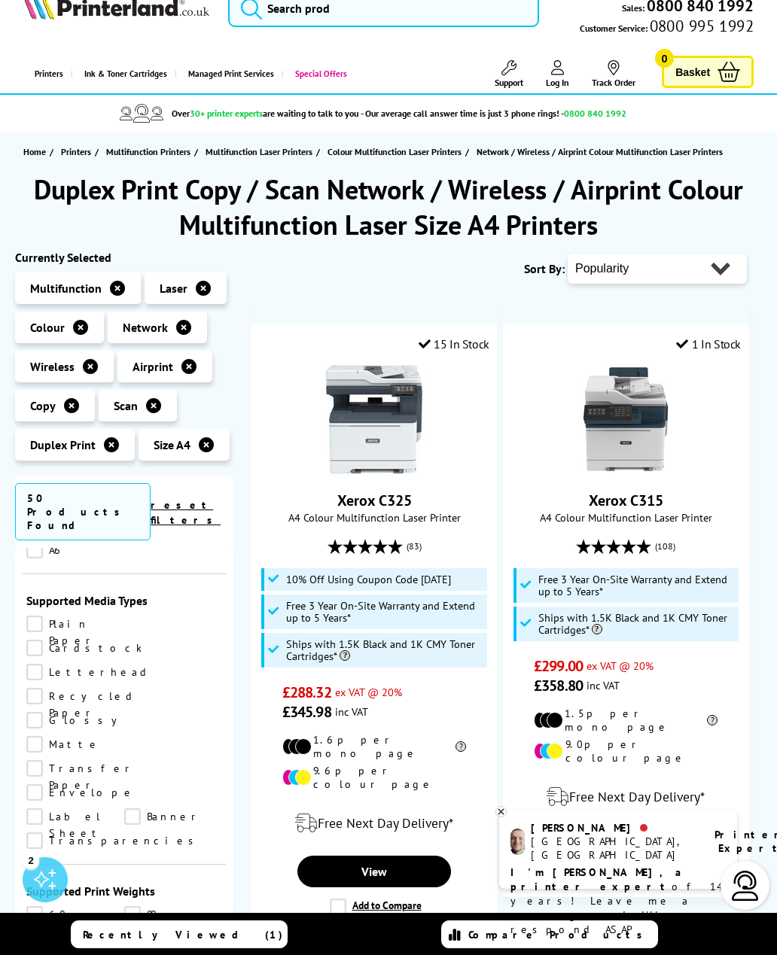
click at [202, 442] on icon at bounding box center [206, 444] width 15 height 15
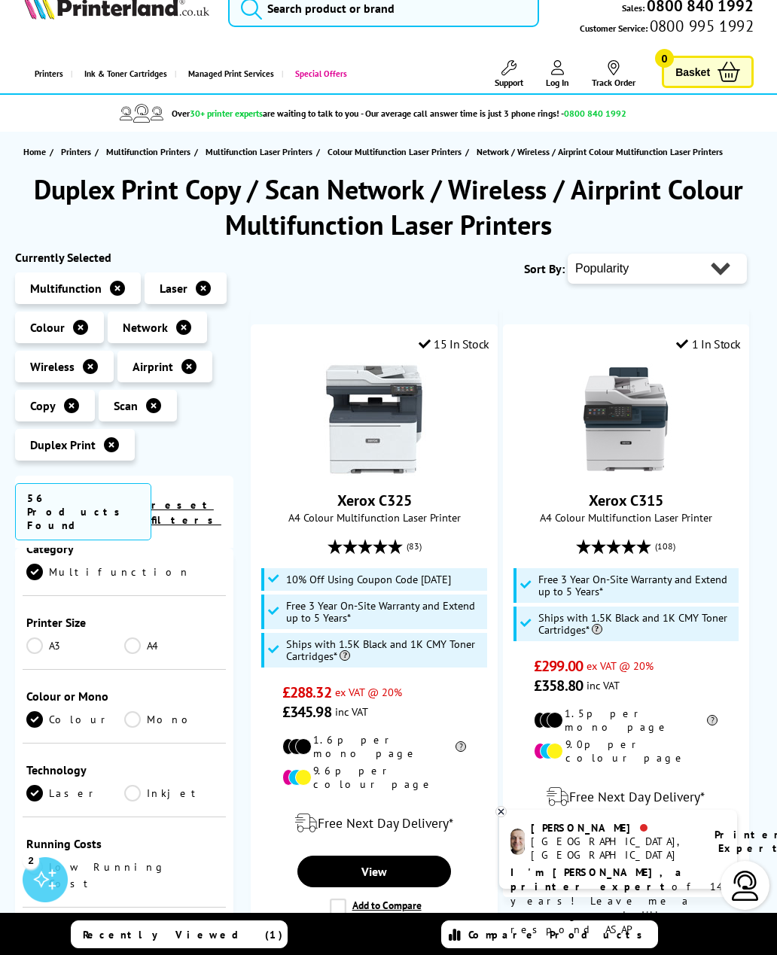
scroll to position [204, 0]
click at [130, 607] on div "Printer Size A3 A4" at bounding box center [124, 629] width 203 height 74
click at [130, 634] on link "A4" at bounding box center [173, 642] width 98 height 17
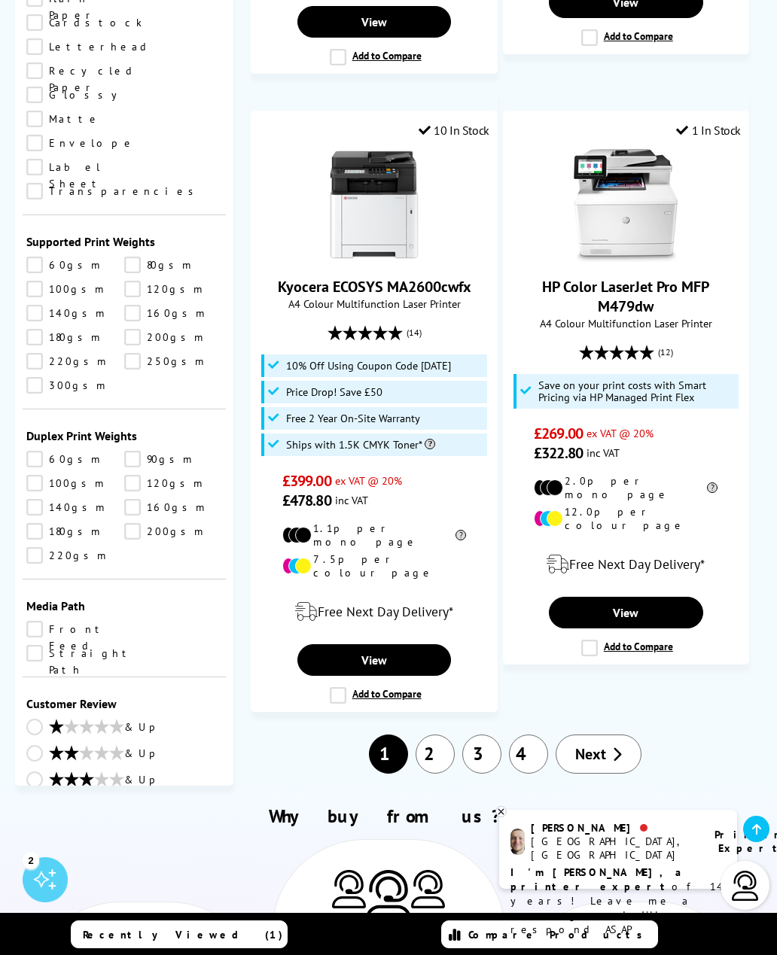
scroll to position [1452, 0]
click at [28, 799] on link "& Up" at bounding box center [124, 808] width 196 height 19
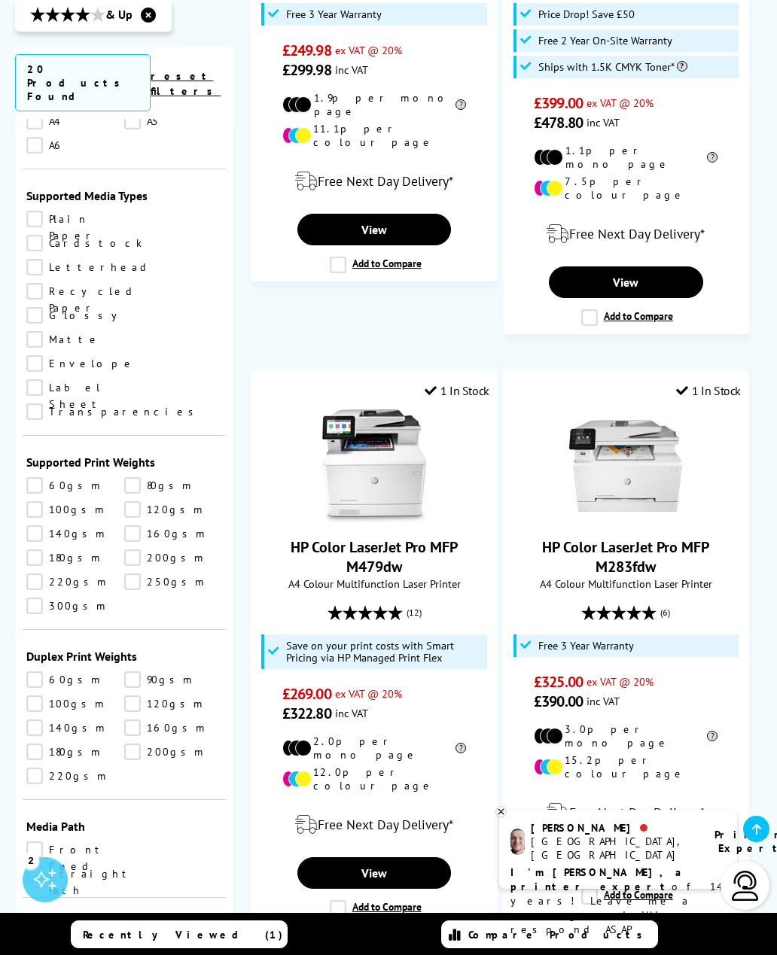
scroll to position [3118, 0]
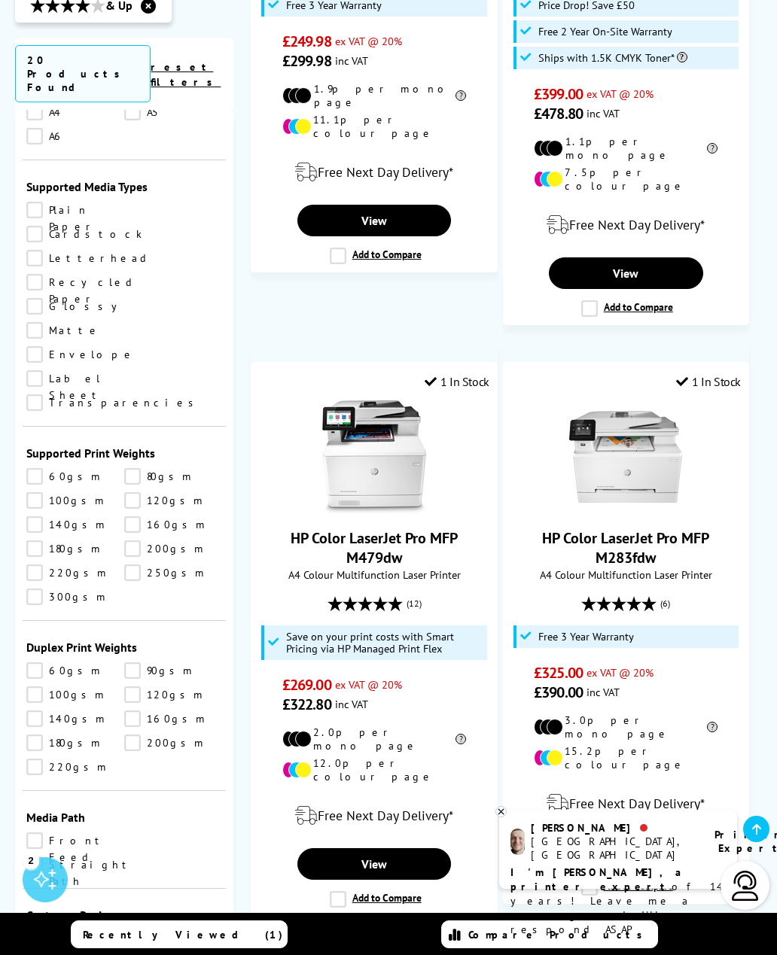
click at [480, 939] on link "2" at bounding box center [481, 958] width 39 height 39
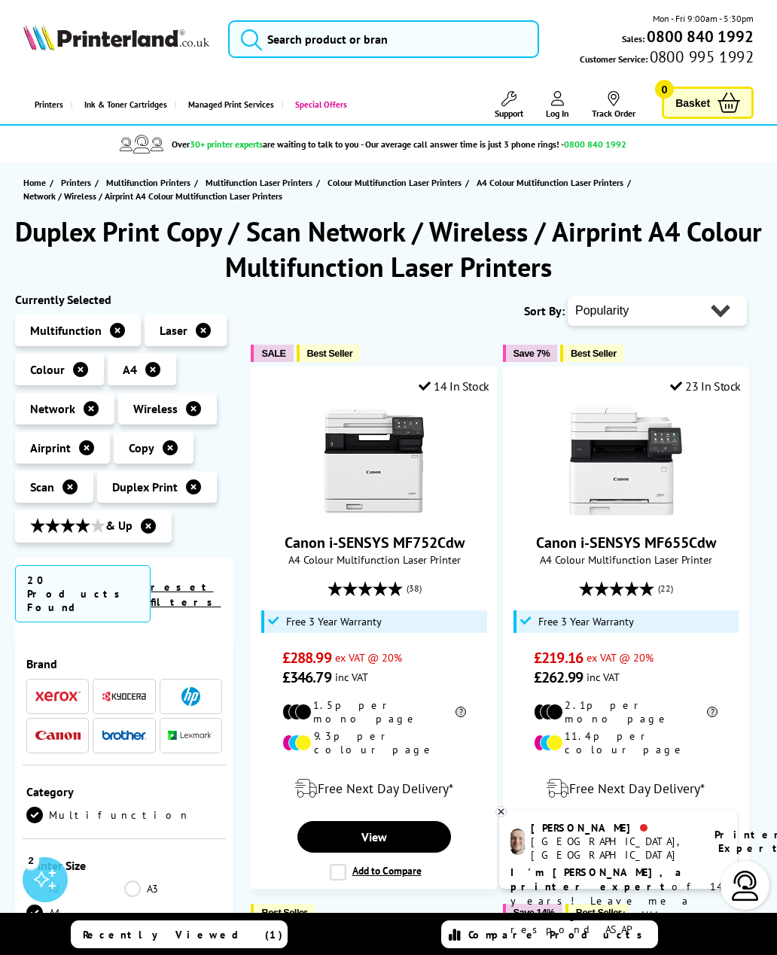
click at [197, 409] on icon at bounding box center [193, 408] width 15 height 15
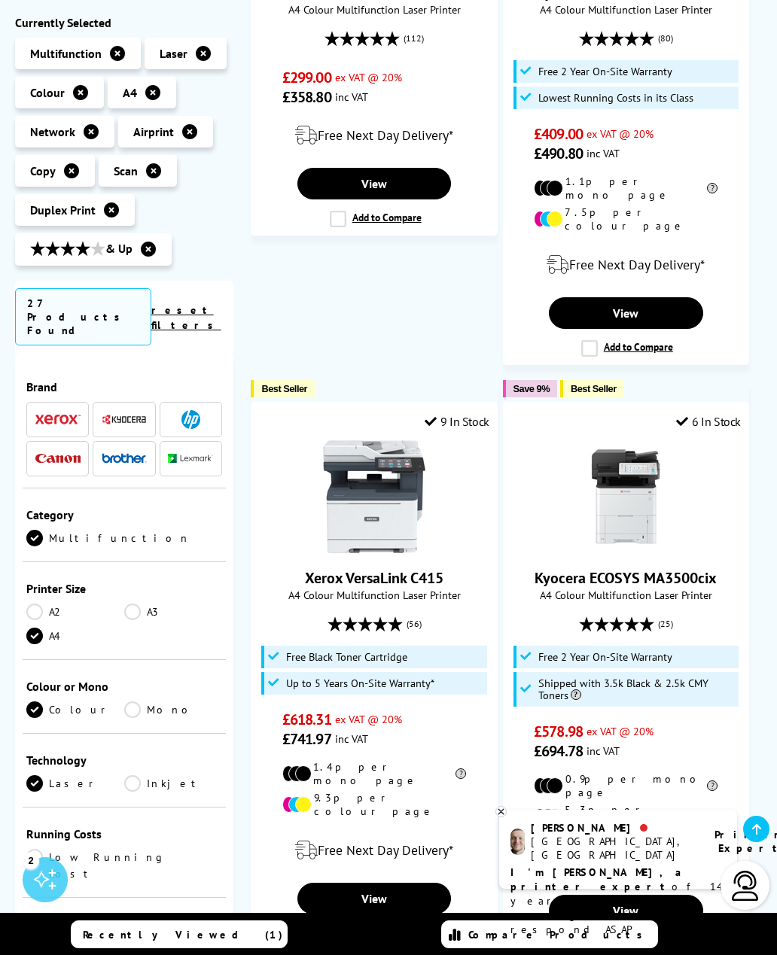
scroll to position [1811, 0]
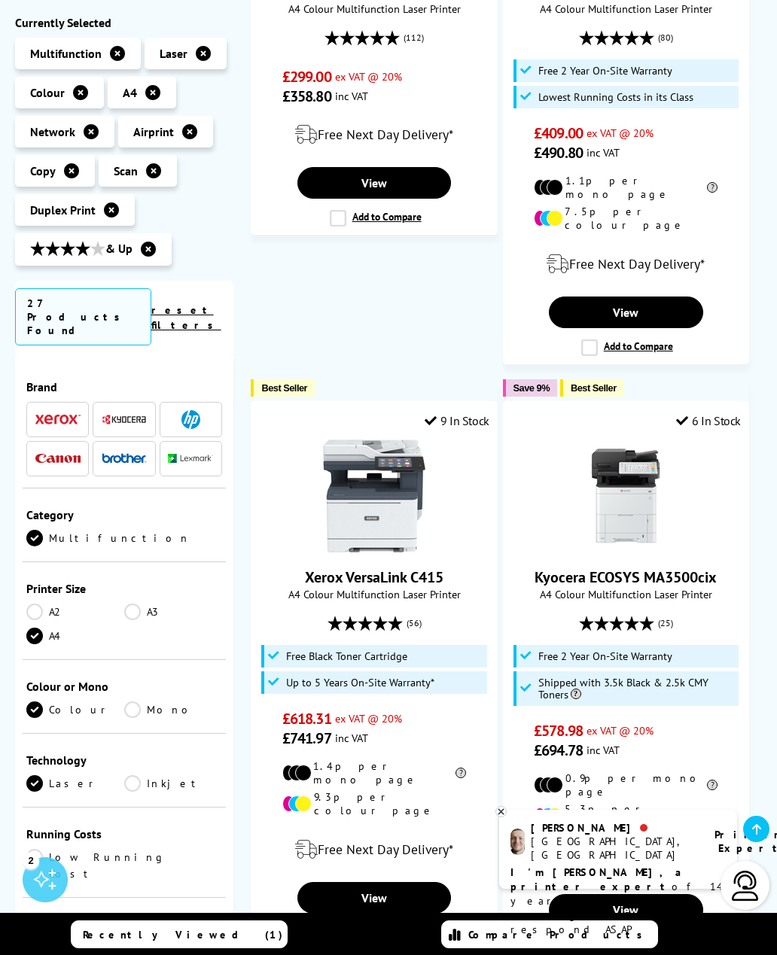
click at [339, 925] on label "Add to Compare" at bounding box center [376, 933] width 92 height 17
click at [0, 0] on input "Add to Compare" at bounding box center [0, 0] width 0 height 0
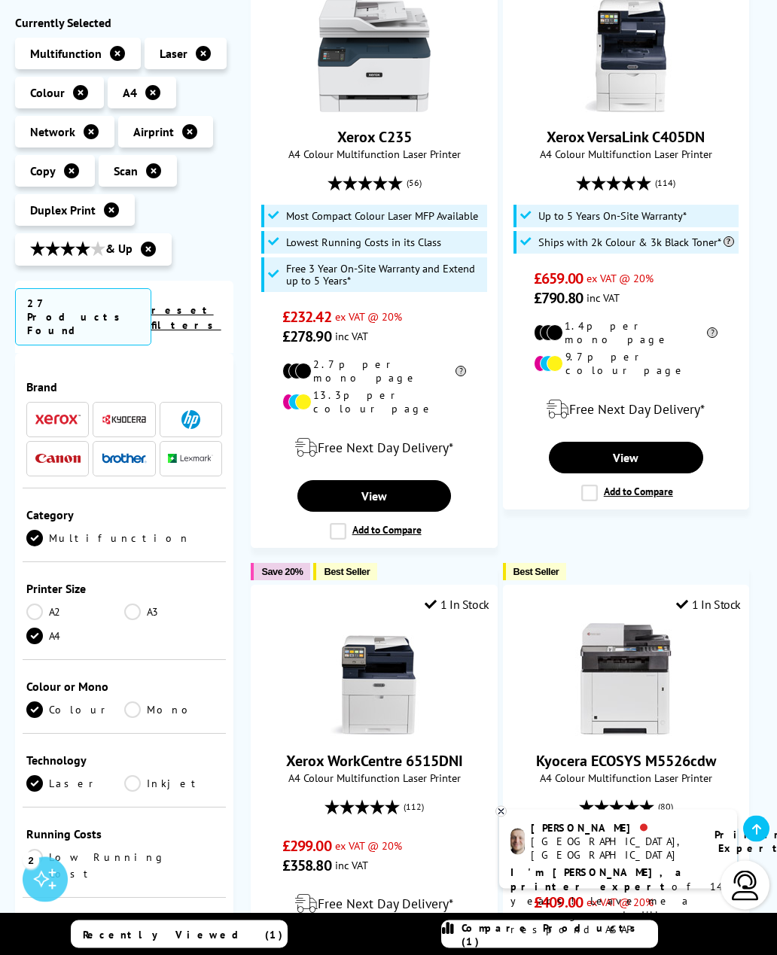
scroll to position [1042, 0]
click at [590, 485] on label "Add to Compare" at bounding box center [627, 493] width 92 height 17
click at [0, 0] on input "Add to Compare" at bounding box center [0, 0] width 0 height 0
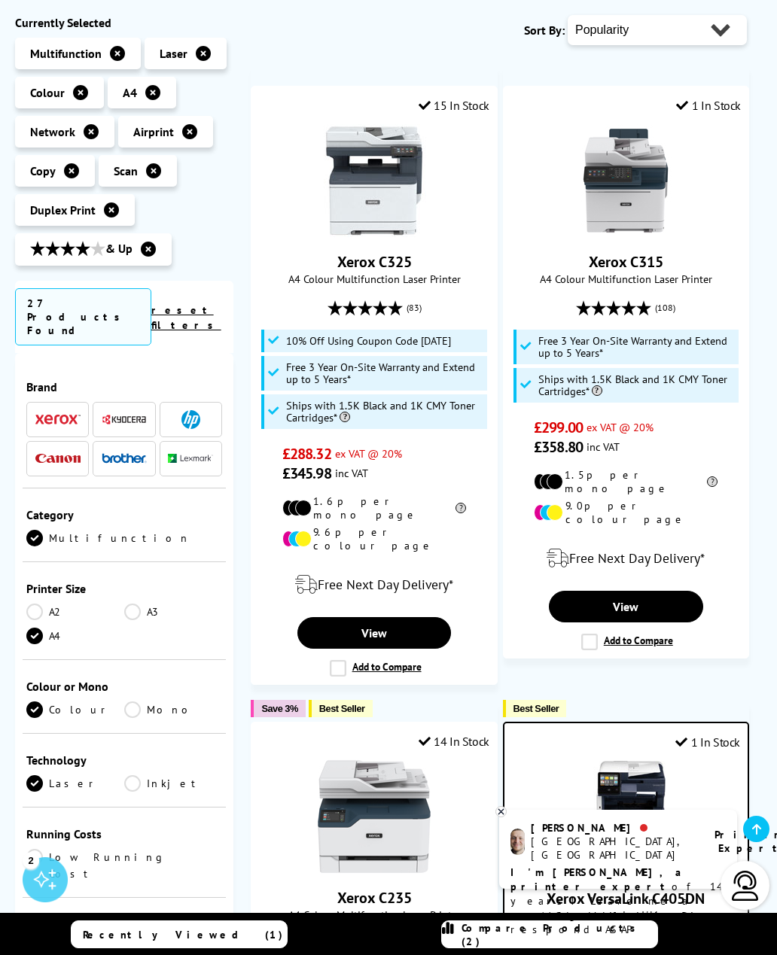
scroll to position [279, 0]
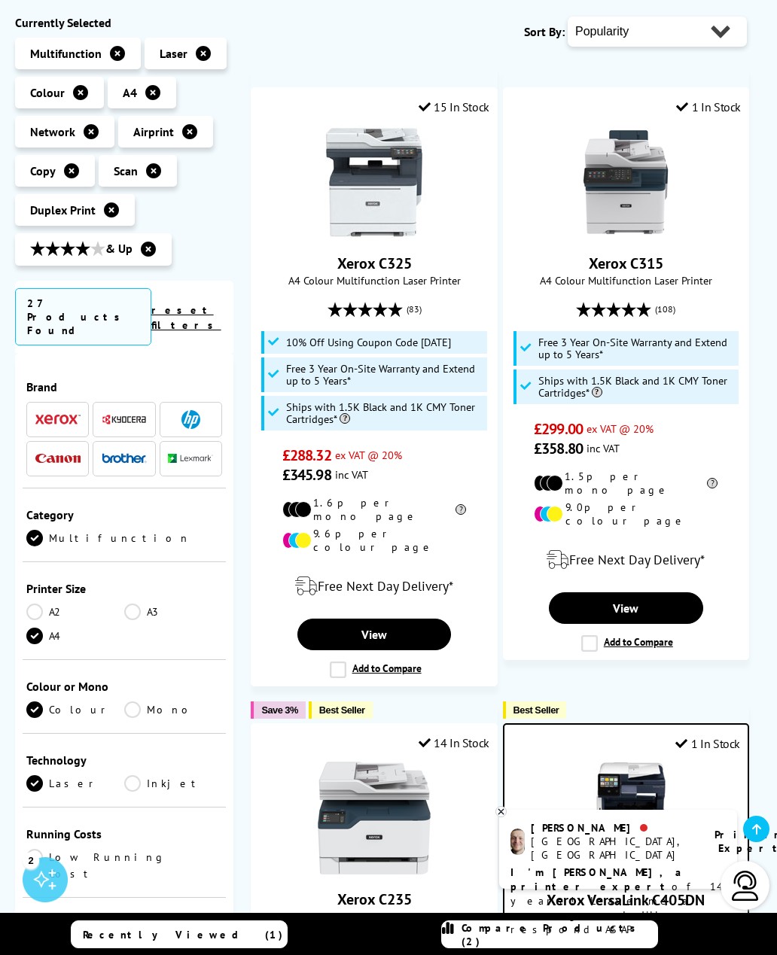
click at [592, 635] on label "Add to Compare" at bounding box center [627, 643] width 92 height 17
click at [0, 0] on input "Add to Compare" at bounding box center [0, 0] width 0 height 0
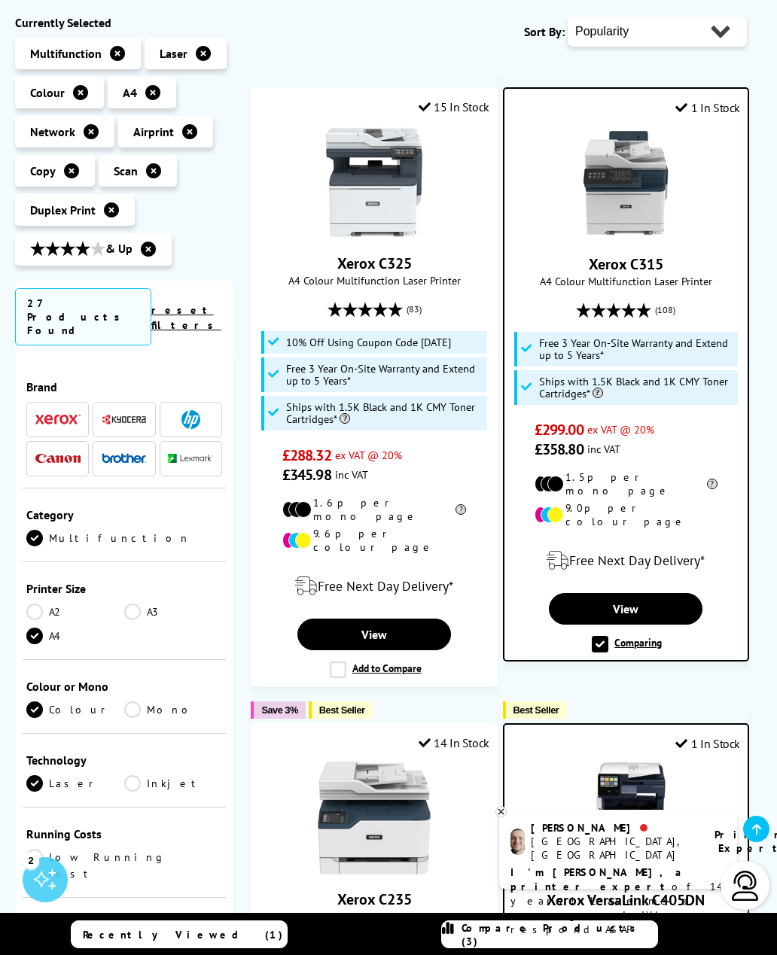
click at [607, 930] on span "Compare Products (3)" at bounding box center [559, 934] width 196 height 27
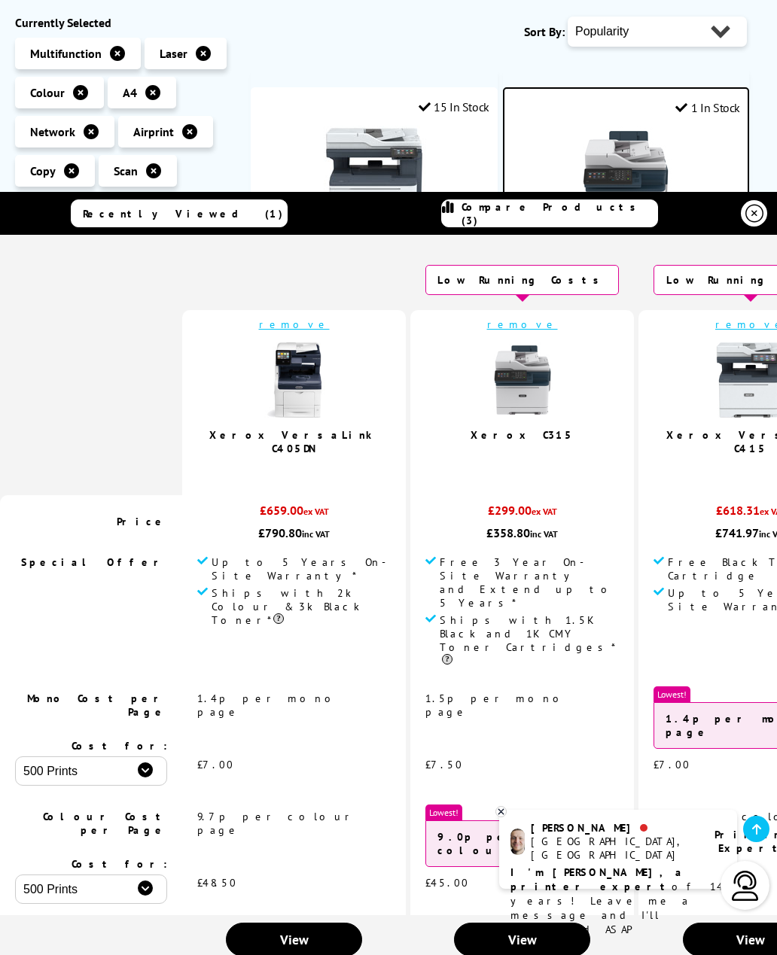
click at [501, 808] on icon at bounding box center [501, 811] width 10 height 11
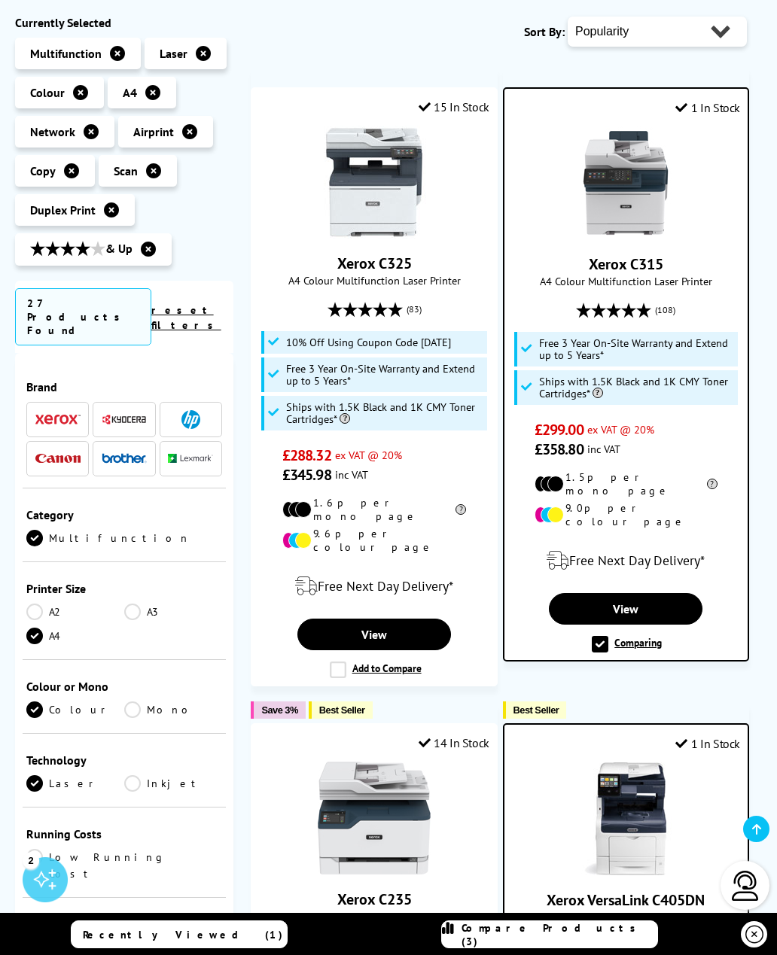
click at [583, 939] on span "Compare Products (3)" at bounding box center [559, 934] width 196 height 27
click at [590, 931] on span "Compare Products (3)" at bounding box center [559, 934] width 196 height 27
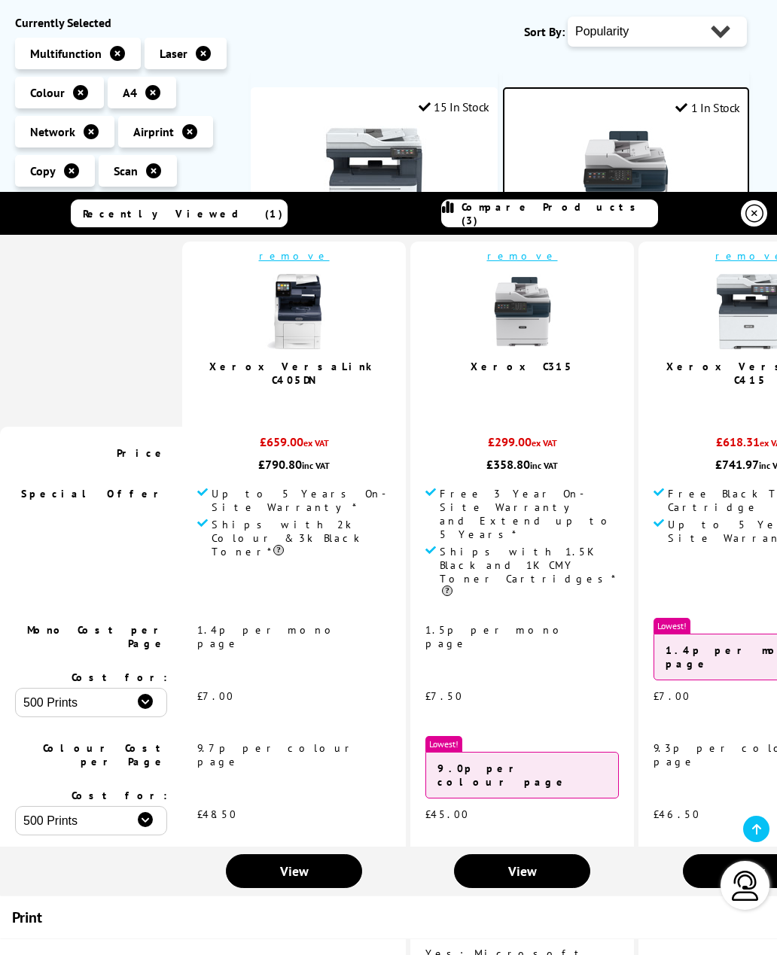
scroll to position [93, 0]
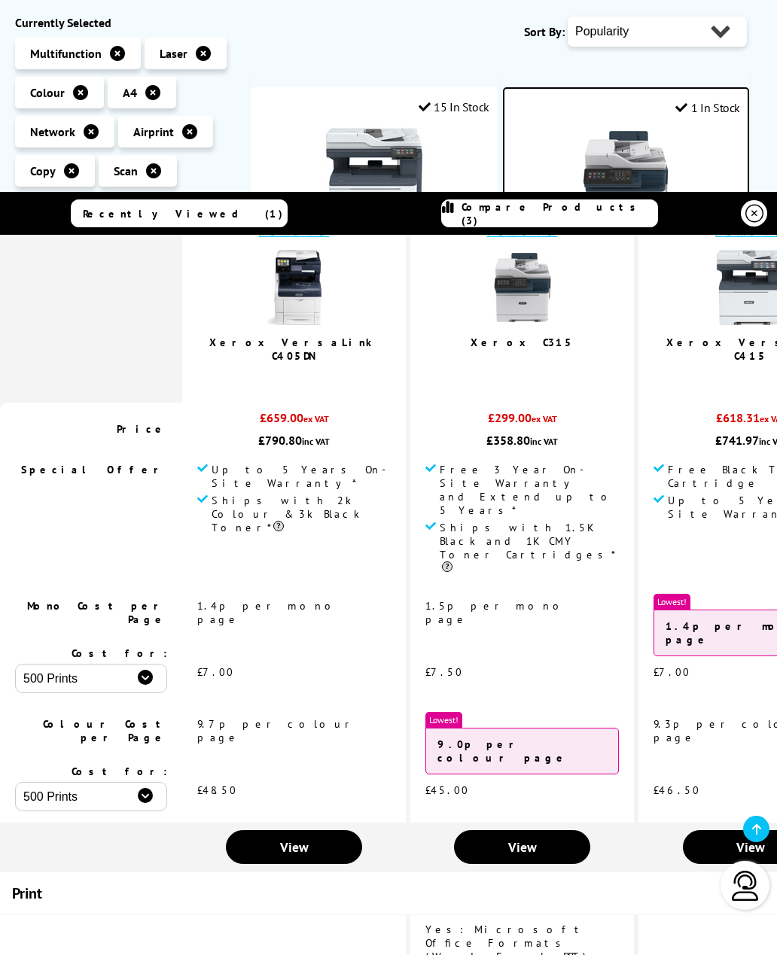
click at [736, 852] on span "View" at bounding box center [750, 847] width 29 height 17
